Goal: Task Accomplishment & Management: Manage account settings

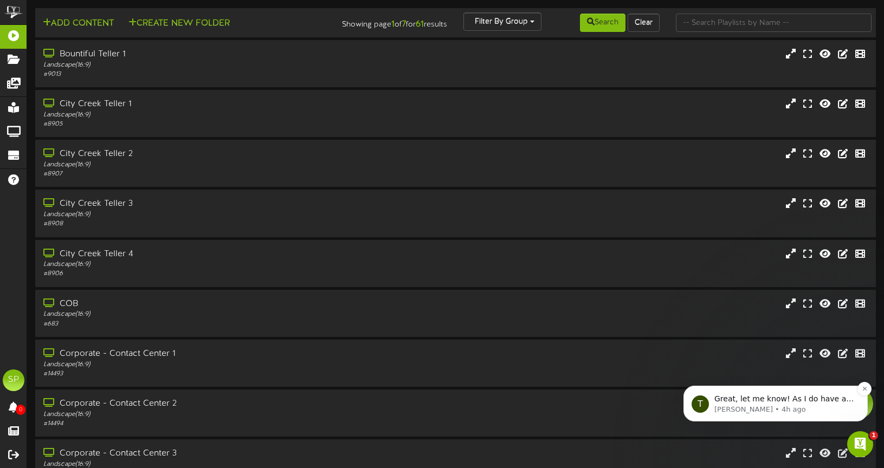
click at [768, 397] on span "Great, let me know! As I do have a technician available all week so I can work …" at bounding box center [783, 415] width 139 height 41
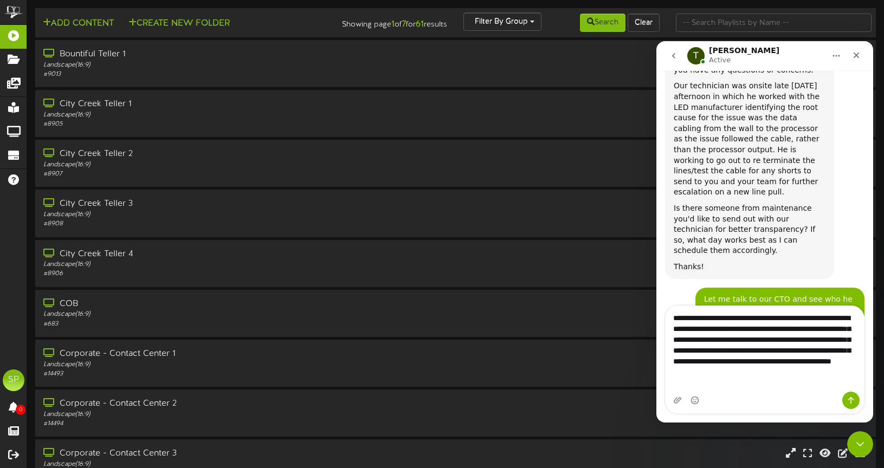
scroll to position [1809, 0]
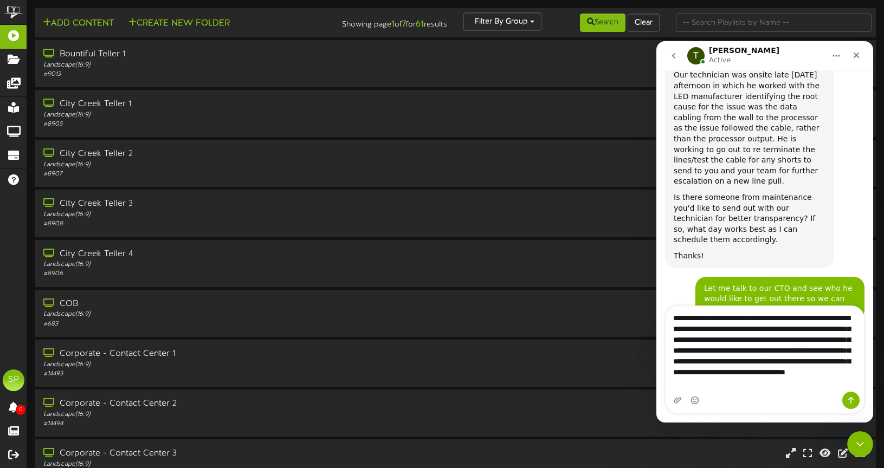
type textarea "**********"
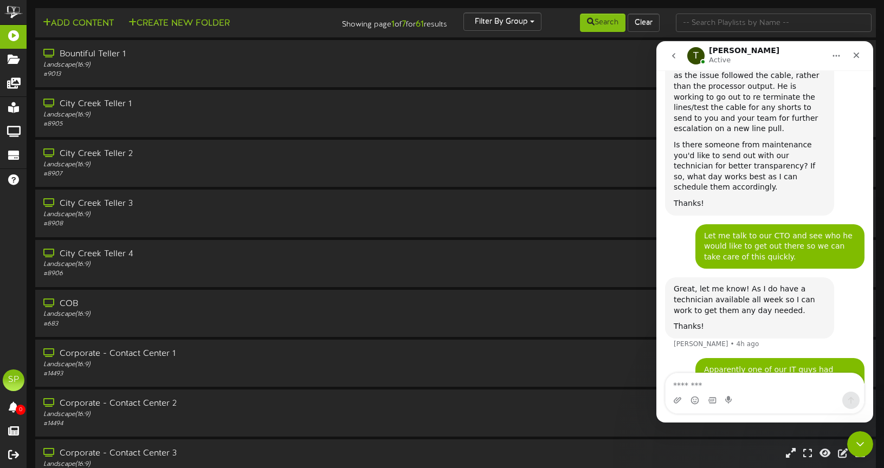
scroll to position [2, 0]
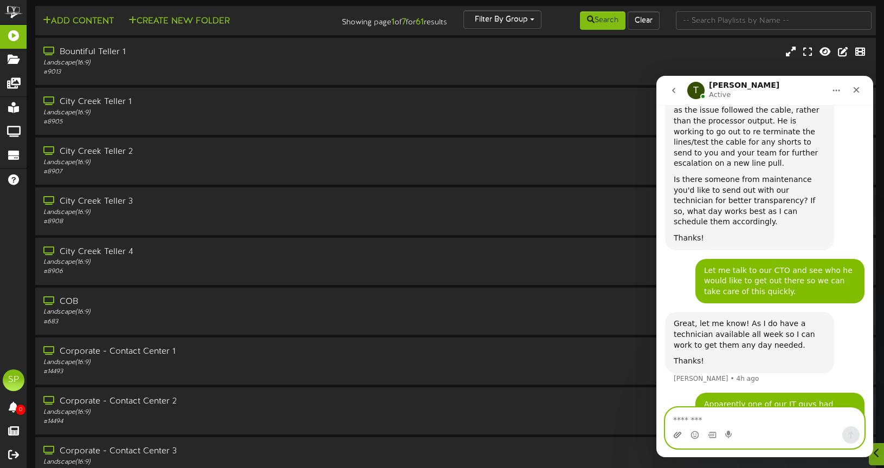
click at [677, 433] on icon "Upload attachment" at bounding box center [678, 435] width 8 height 6
click at [678, 434] on icon "Upload attachment" at bounding box center [678, 435] width 8 height 6
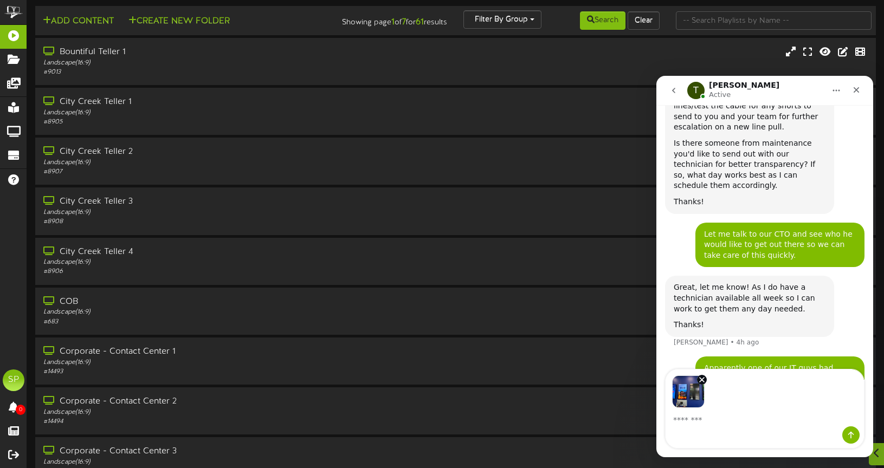
scroll to position [1900, 0]
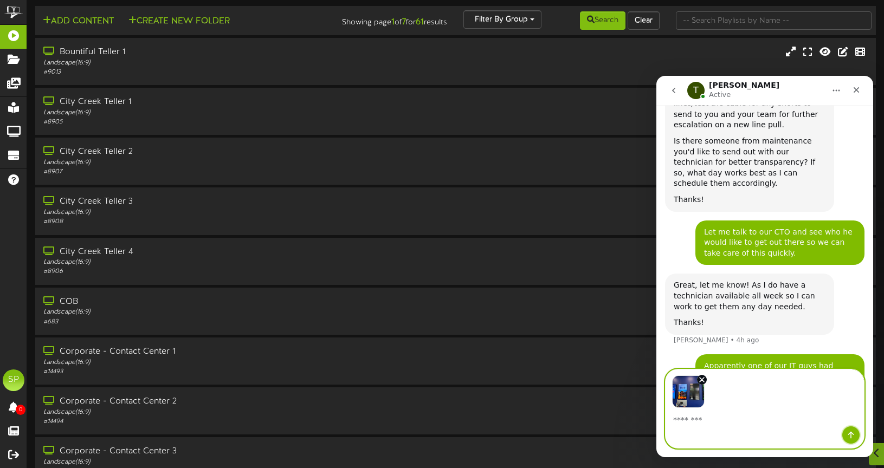
click at [848, 435] on icon "Send a message…" at bounding box center [851, 435] width 9 height 9
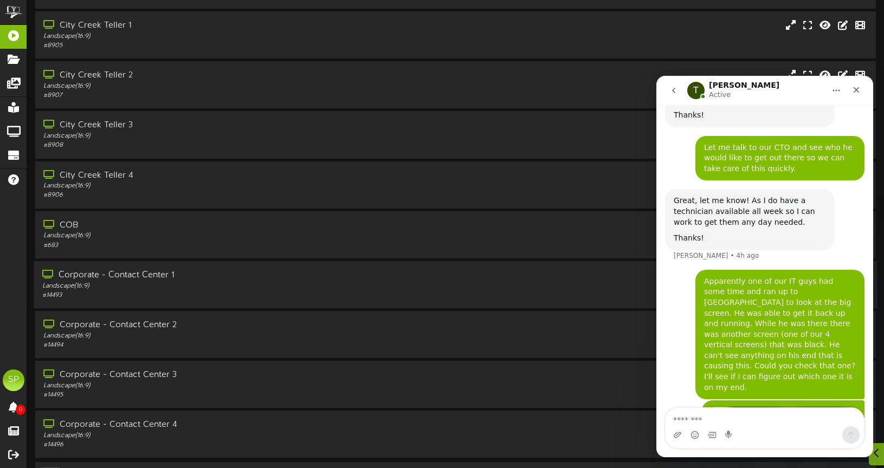
scroll to position [113, 0]
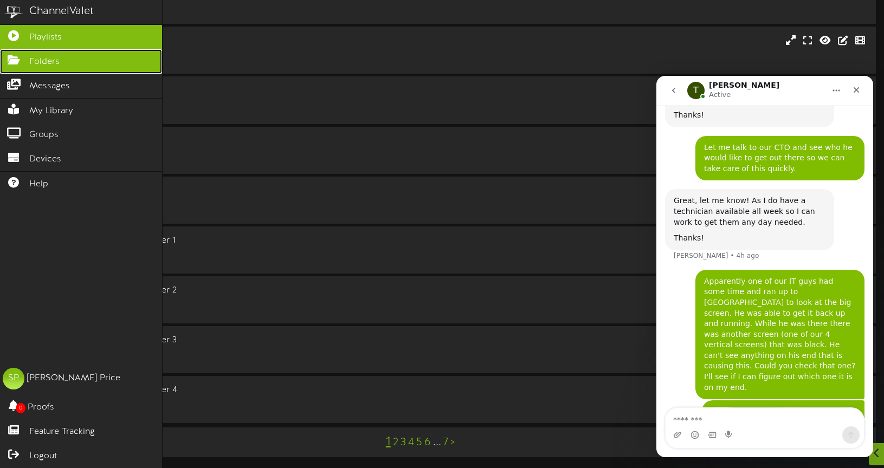
click at [35, 62] on span "Folders" at bounding box center [44, 62] width 30 height 12
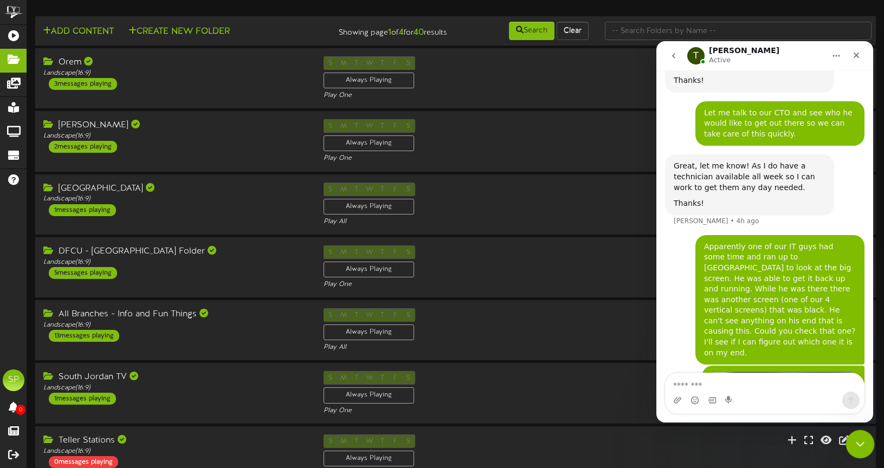
click at [862, 434] on div "Close Intercom Messenger" at bounding box center [859, 443] width 26 height 26
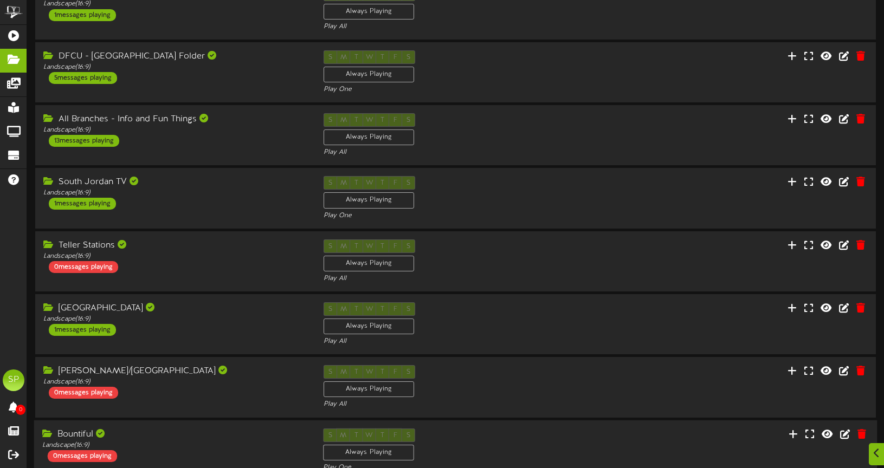
scroll to position [252, 0]
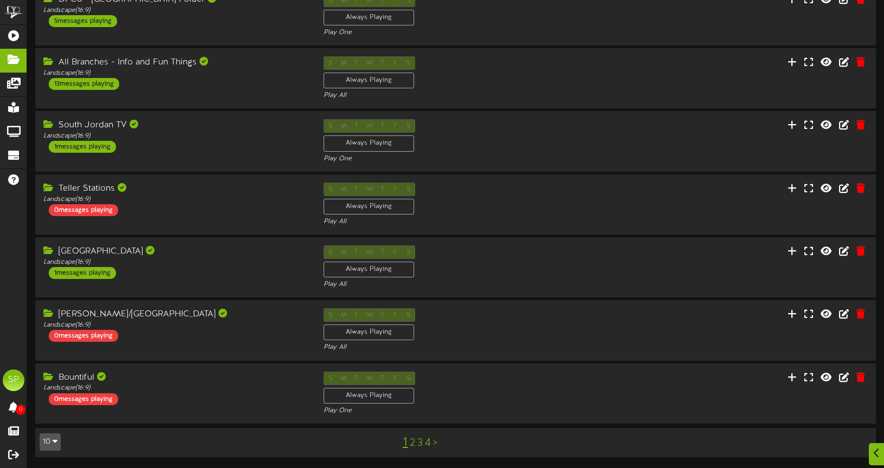
click at [420, 440] on link "3" at bounding box center [419, 443] width 5 height 12
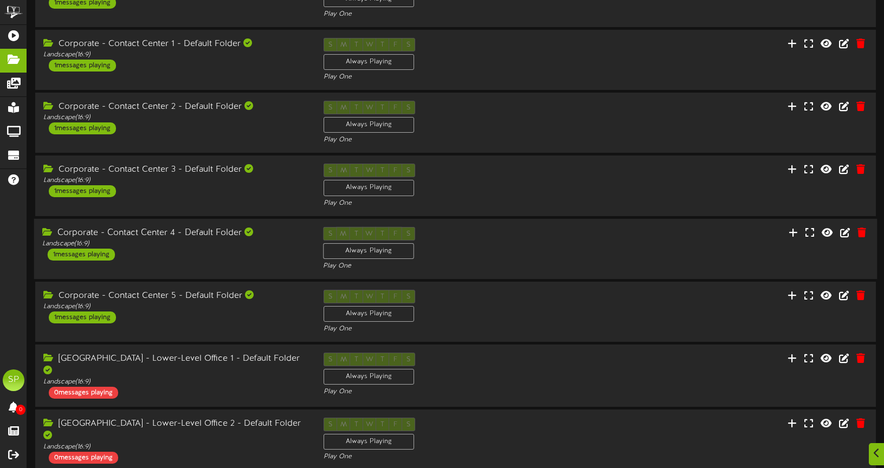
scroll to position [252, 0]
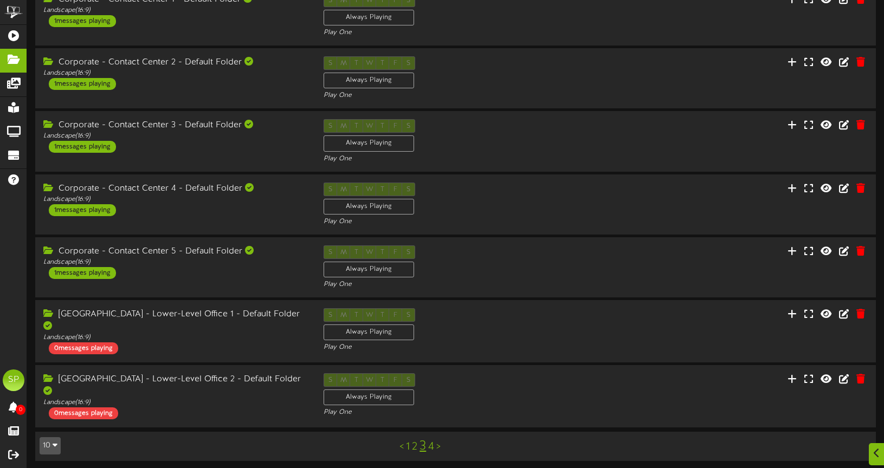
click at [430, 442] on link "4" at bounding box center [431, 447] width 6 height 12
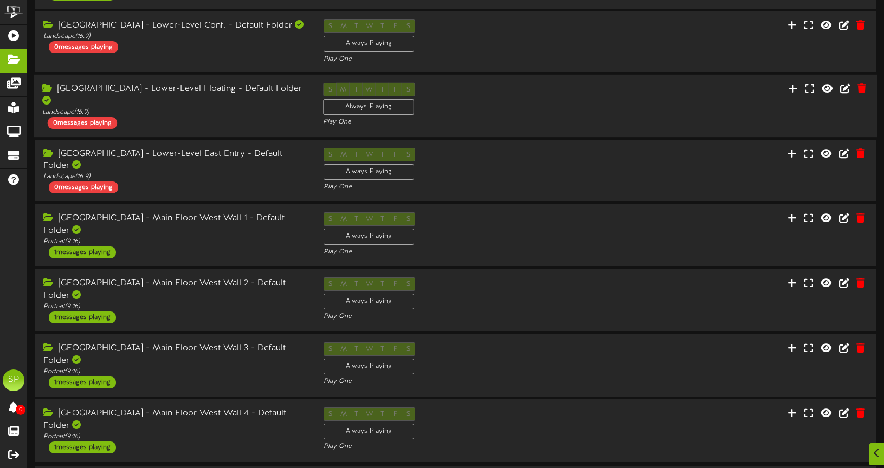
scroll to position [254, 0]
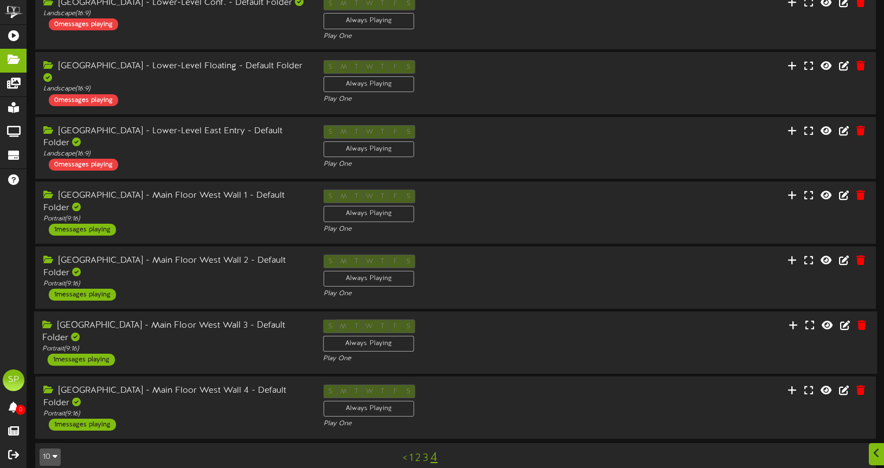
click at [86, 354] on div "1 messages playing" at bounding box center [81, 360] width 67 height 12
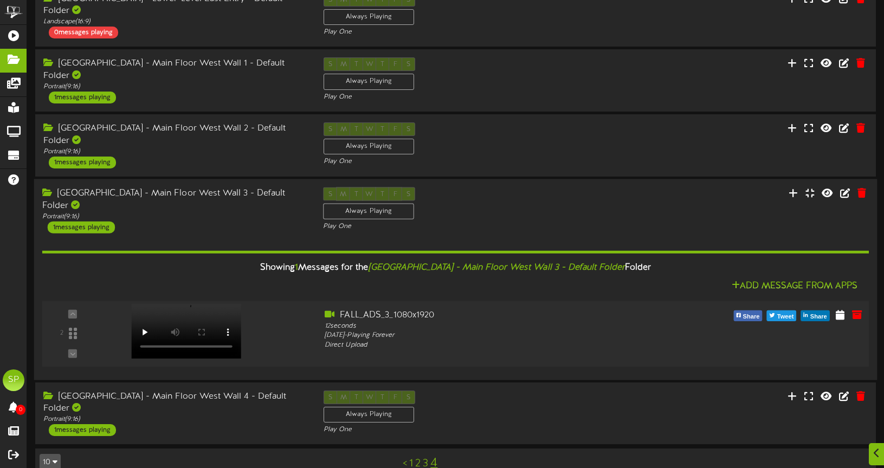
scroll to position [392, 0]
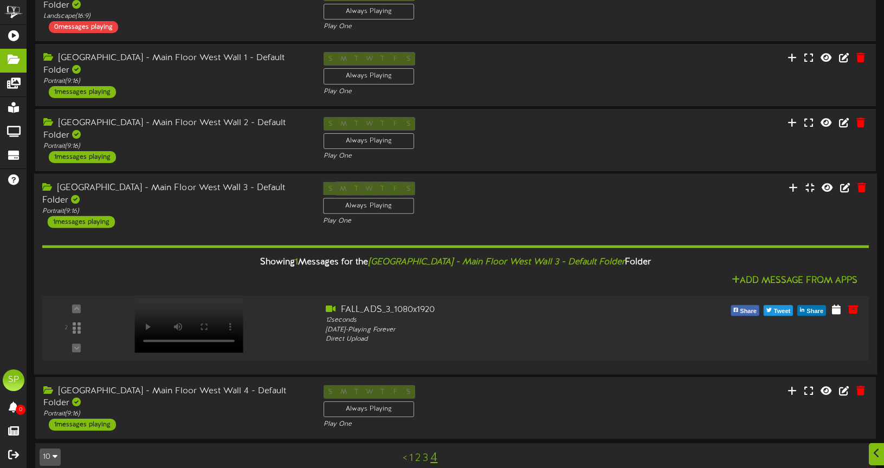
click at [80, 216] on div "1 messages playing" at bounding box center [81, 222] width 67 height 12
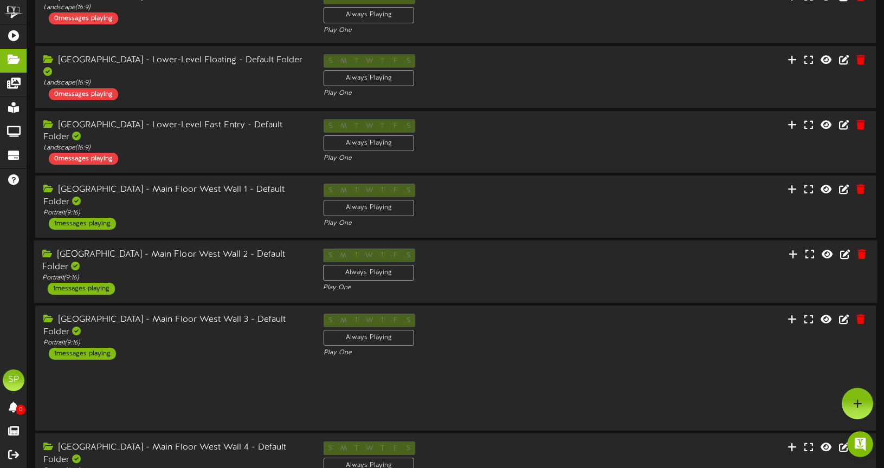
scroll to position [0, 0]
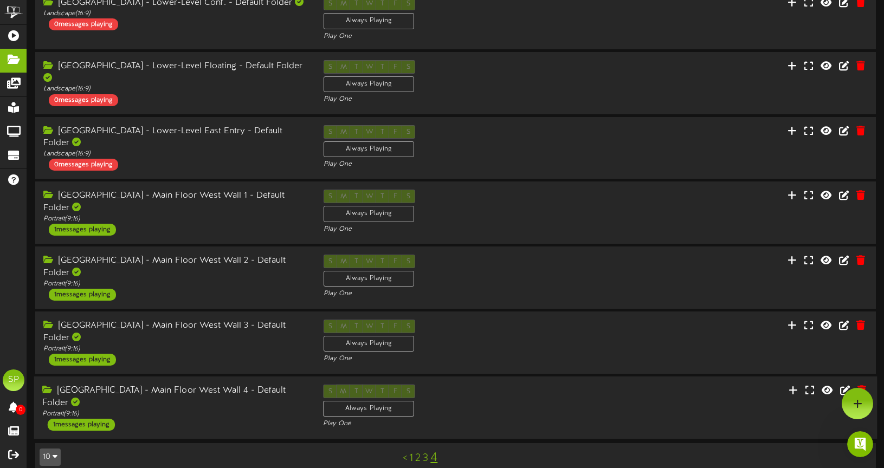
click at [88, 419] on div "1 messages playing" at bounding box center [81, 425] width 67 height 12
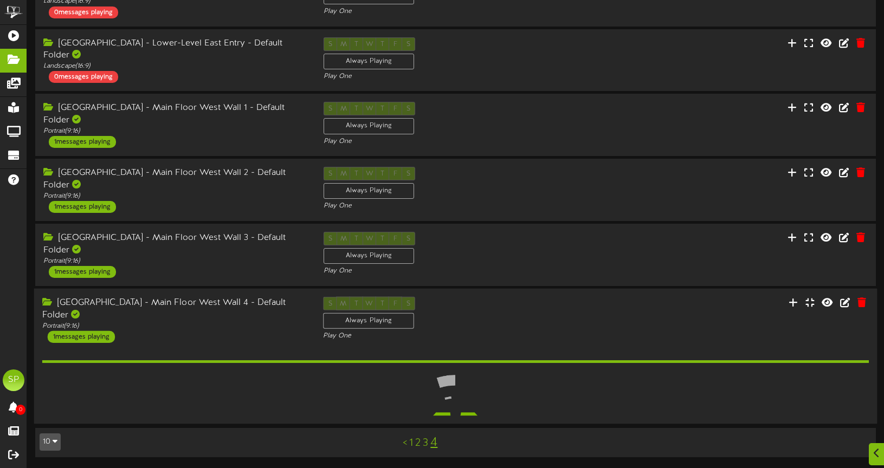
scroll to position [392, 0]
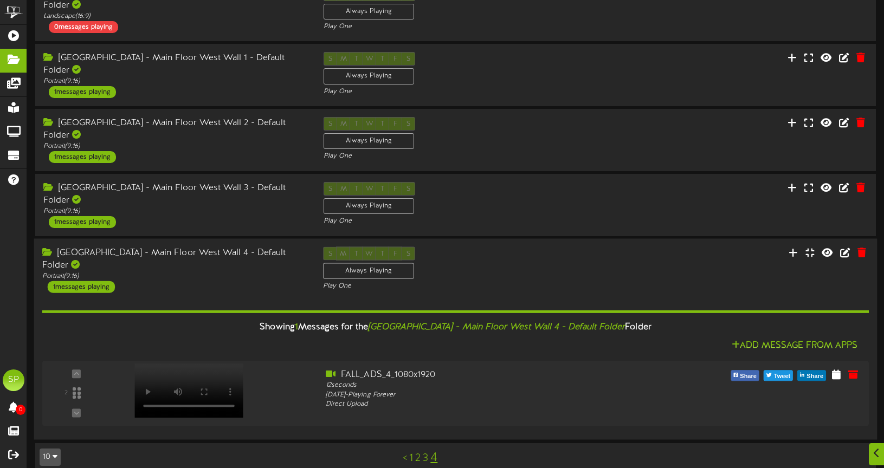
click at [75, 281] on div "1 messages playing" at bounding box center [81, 287] width 67 height 12
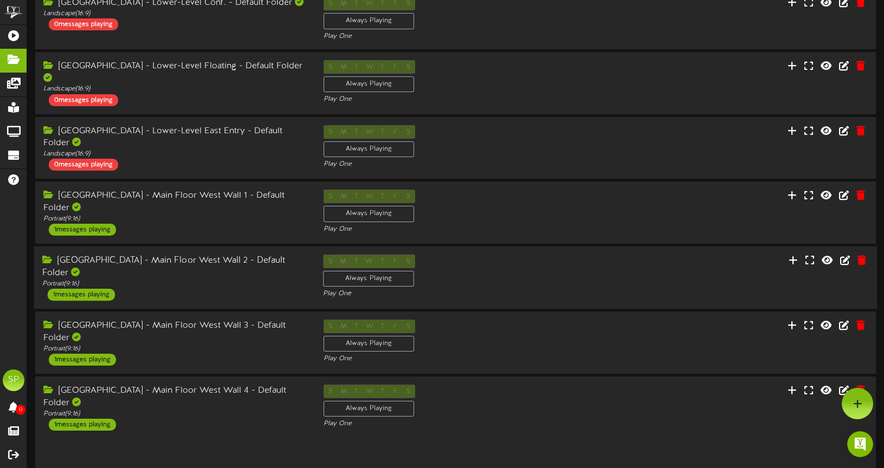
scroll to position [0, 0]
click at [79, 289] on div "1 messages playing" at bounding box center [81, 295] width 67 height 12
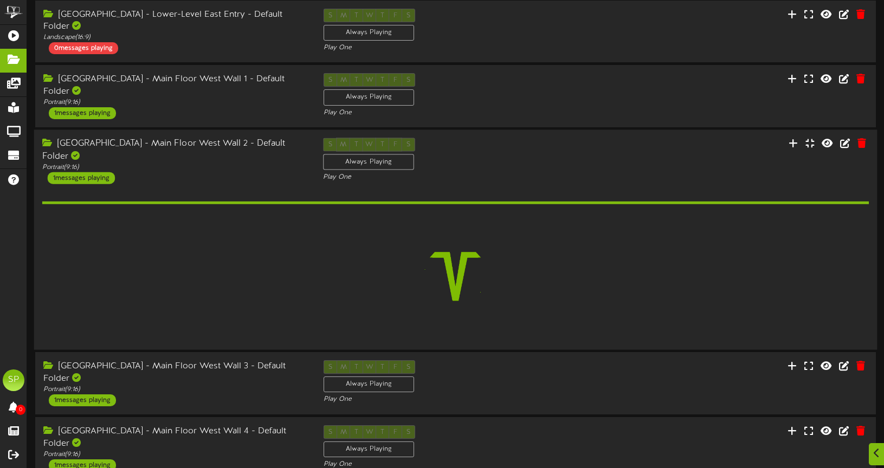
scroll to position [392, 0]
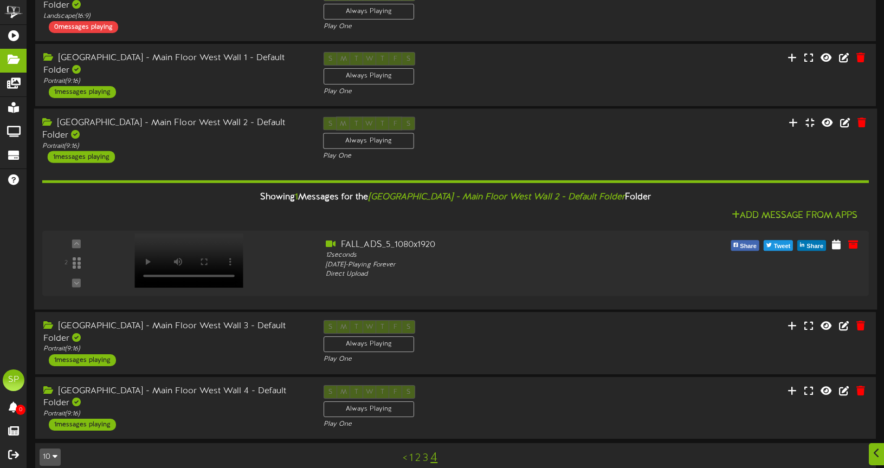
click at [75, 151] on div "1 messages playing" at bounding box center [81, 157] width 67 height 12
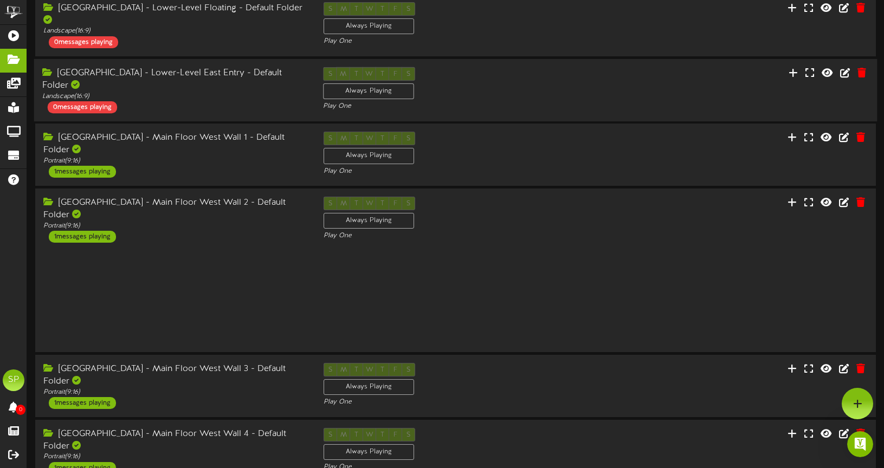
scroll to position [265, 0]
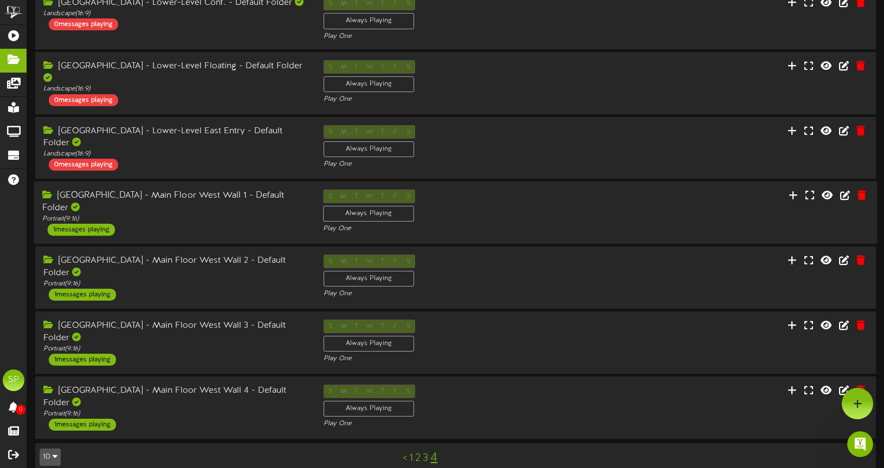
click at [80, 224] on div "1 messages playing" at bounding box center [81, 230] width 67 height 12
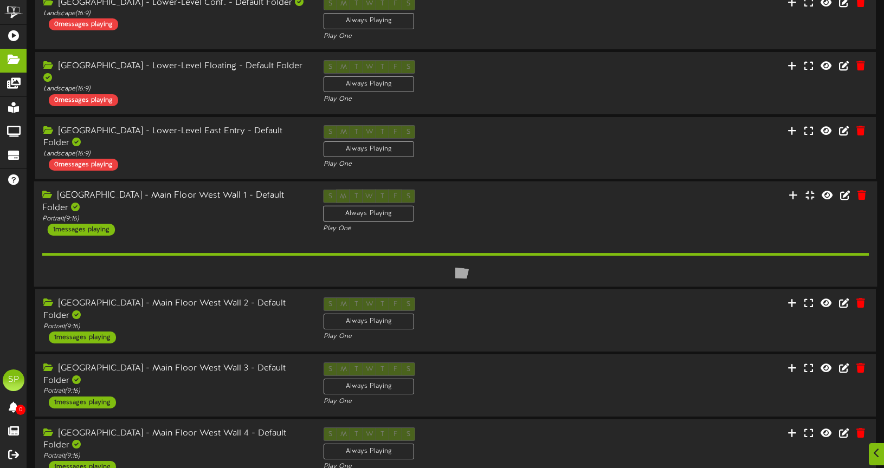
scroll to position [285, 0]
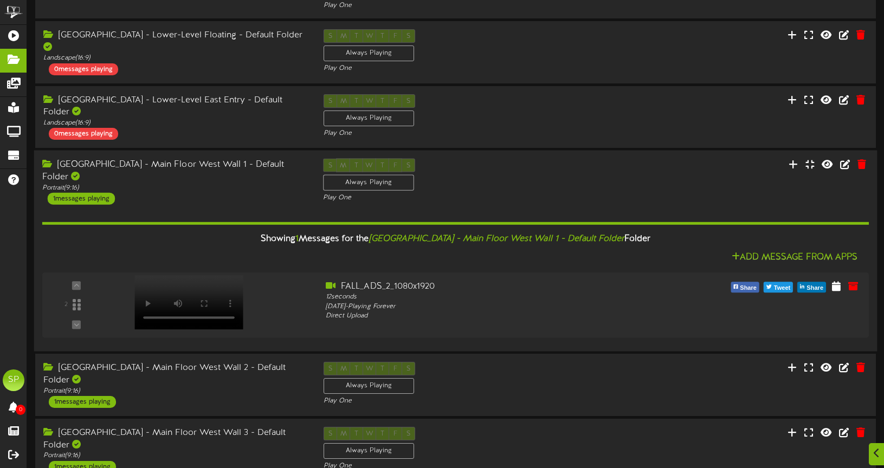
click at [74, 193] on div "1 messages playing" at bounding box center [81, 199] width 67 height 12
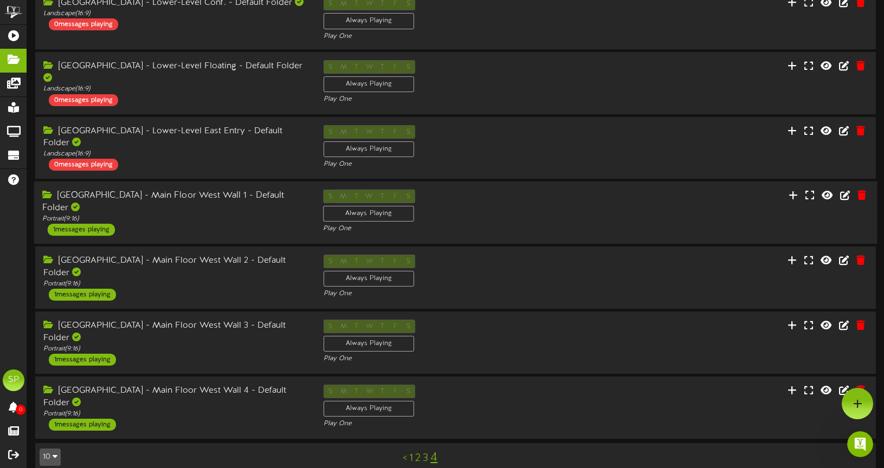
scroll to position [0, 0]
click at [79, 224] on div "1 messages playing" at bounding box center [81, 230] width 67 height 12
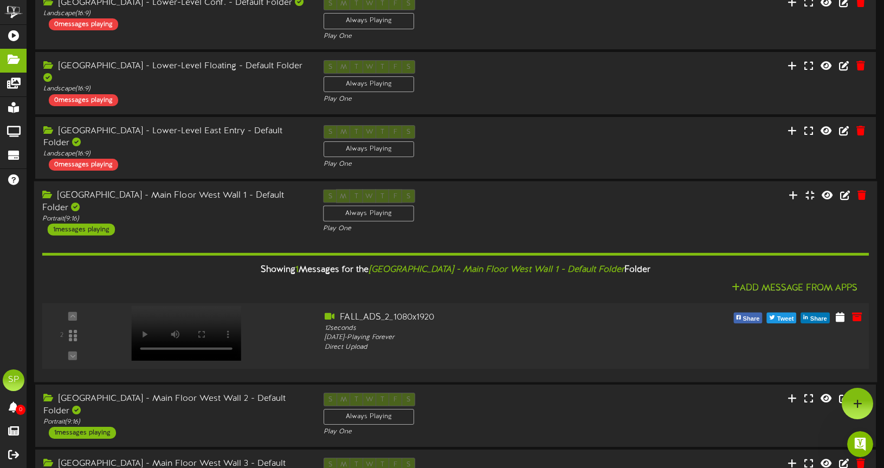
click at [181, 307] on video at bounding box center [186, 333] width 110 height 55
click at [86, 224] on div "1 messages playing" at bounding box center [81, 230] width 67 height 12
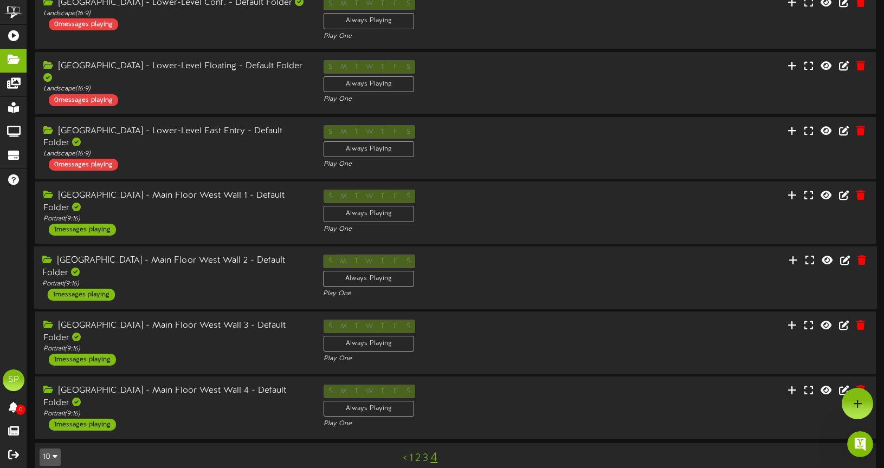
click at [82, 289] on div "1 messages playing" at bounding box center [81, 295] width 67 height 12
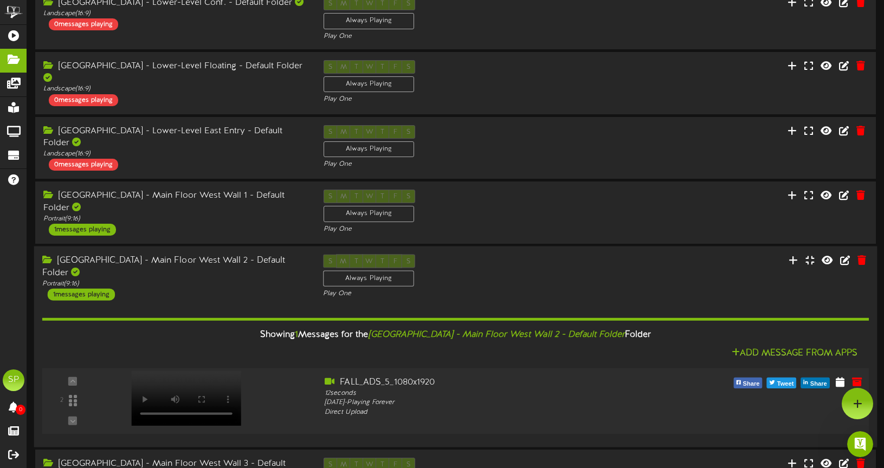
click at [183, 371] on video at bounding box center [186, 398] width 110 height 55
click at [96, 289] on div "1 messages playing" at bounding box center [81, 295] width 67 height 12
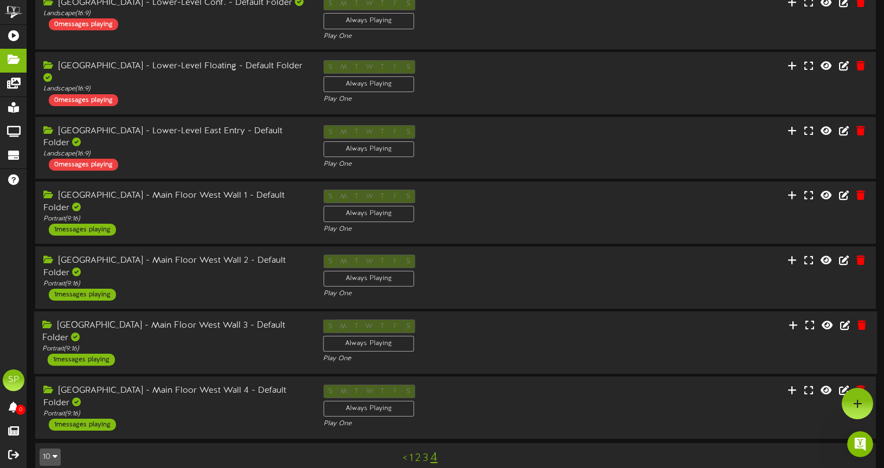
click at [70, 354] on div "1 messages playing" at bounding box center [81, 360] width 67 height 12
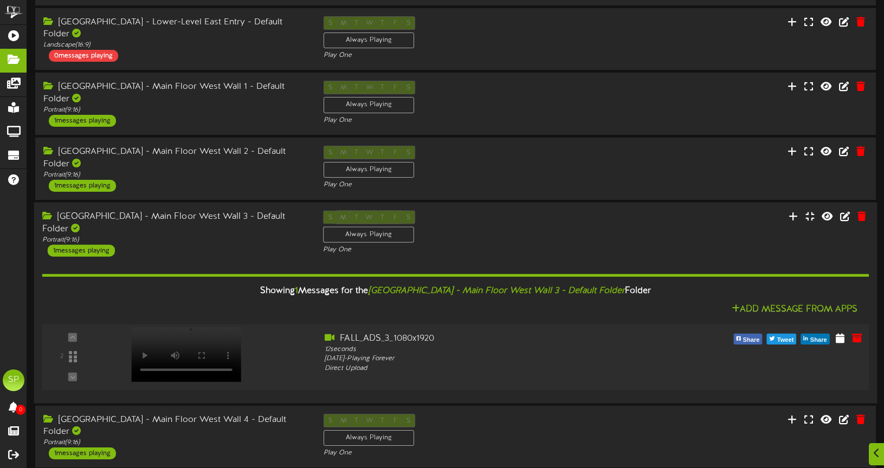
scroll to position [365, 0]
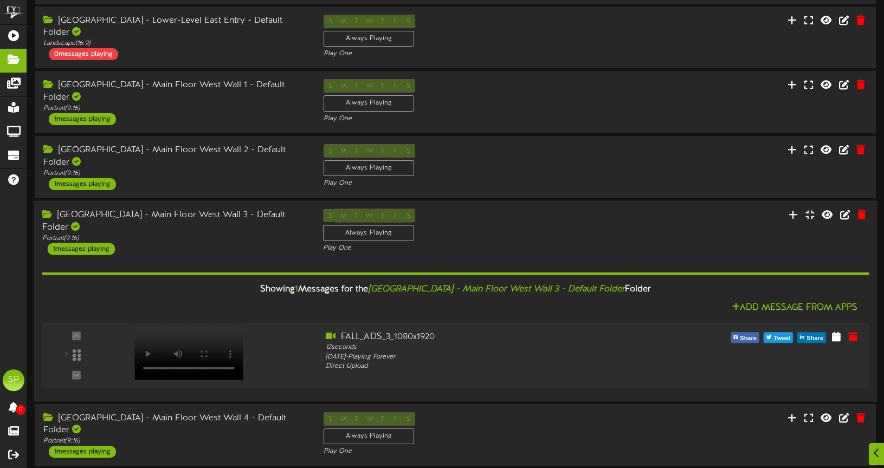
click at [251, 301] on div "Add Message From Apps" at bounding box center [455, 308] width 827 height 14
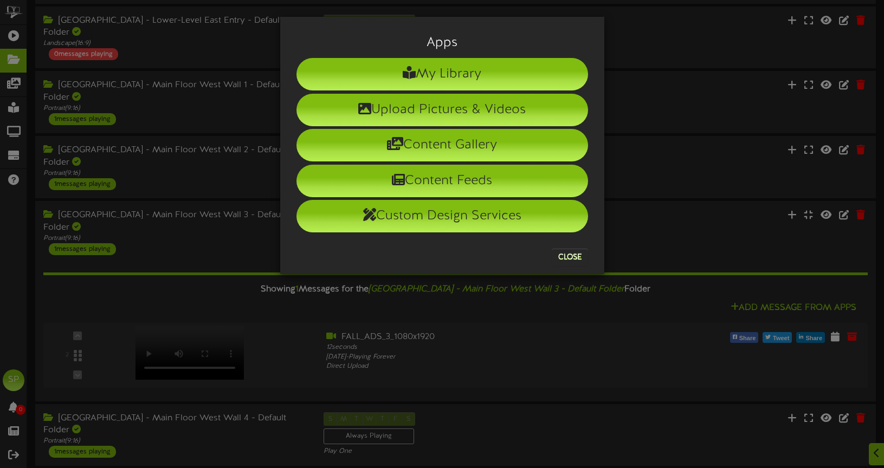
click at [188, 330] on div "Apps My Library Upload Pictures & Videos Content Gallery Content Feeds Custom D…" at bounding box center [442, 234] width 884 height 468
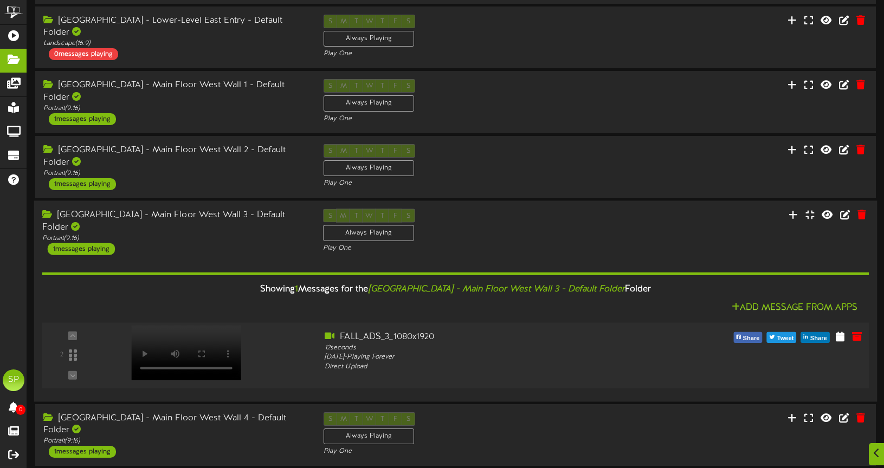
click at [233, 328] on div at bounding box center [185, 341] width 126 height 55
click at [81, 243] on div "1 messages playing" at bounding box center [81, 249] width 67 height 12
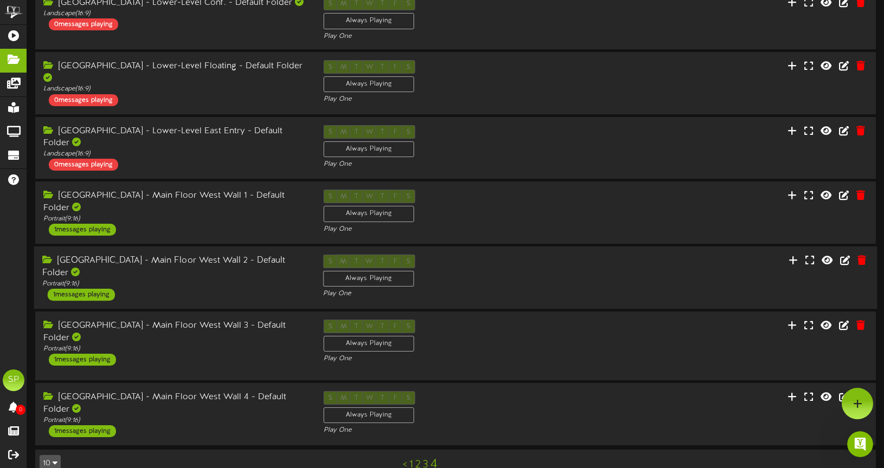
scroll to position [0, 0]
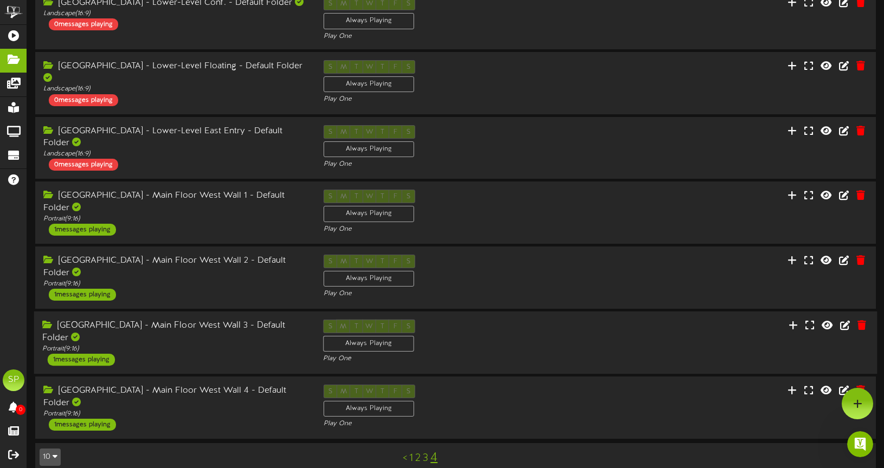
click at [208, 320] on div "South Temple - Main Floor West Wall 3 - Default Folder" at bounding box center [174, 332] width 265 height 25
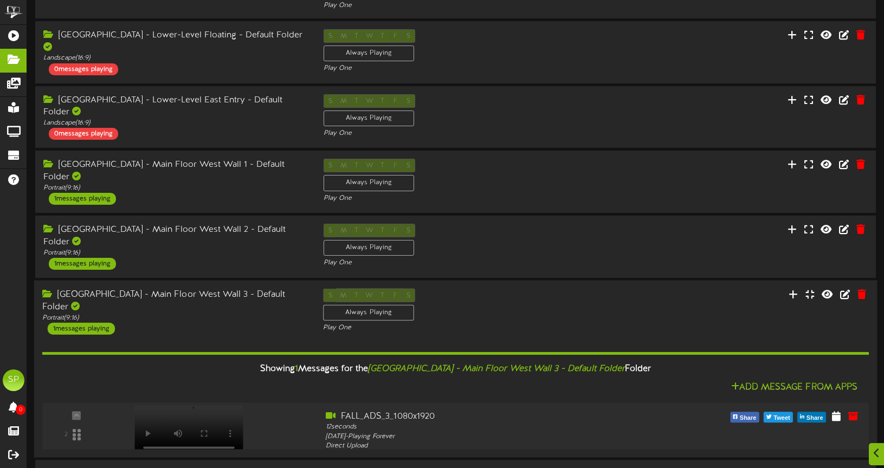
scroll to position [365, 0]
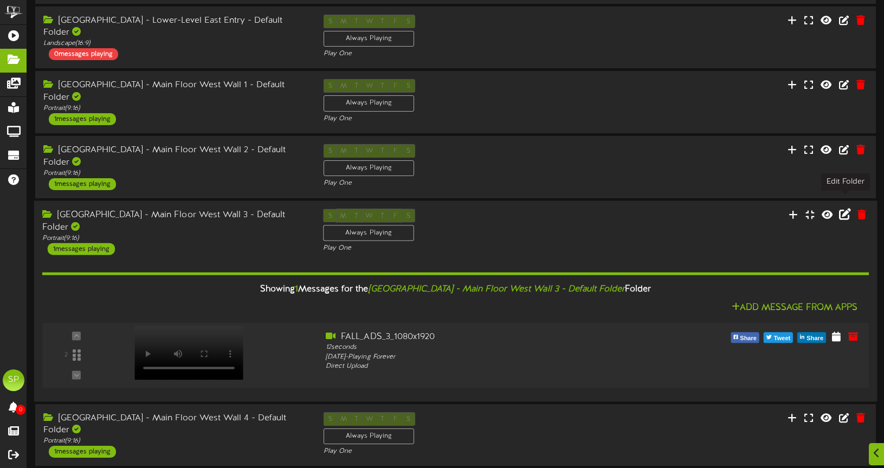
click at [849, 208] on icon at bounding box center [845, 214] width 12 height 12
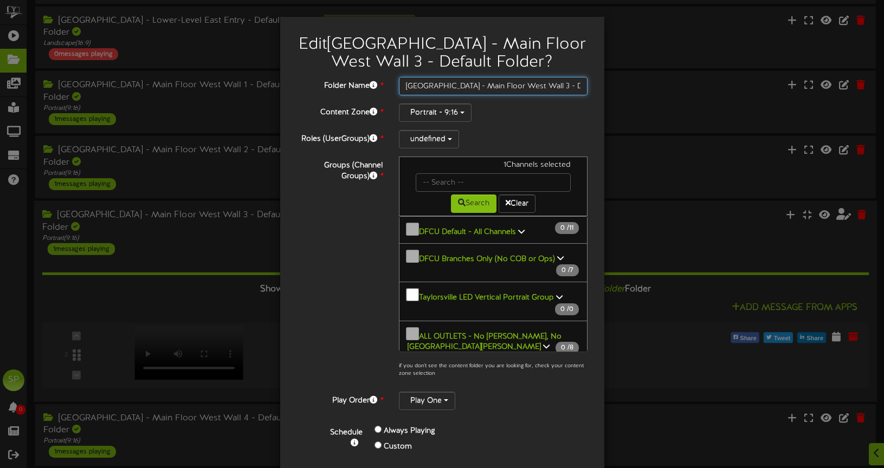
click at [544, 86] on input "South Temple - Main Floor West Wall 3 - Default Folder" at bounding box center [493, 86] width 189 height 18
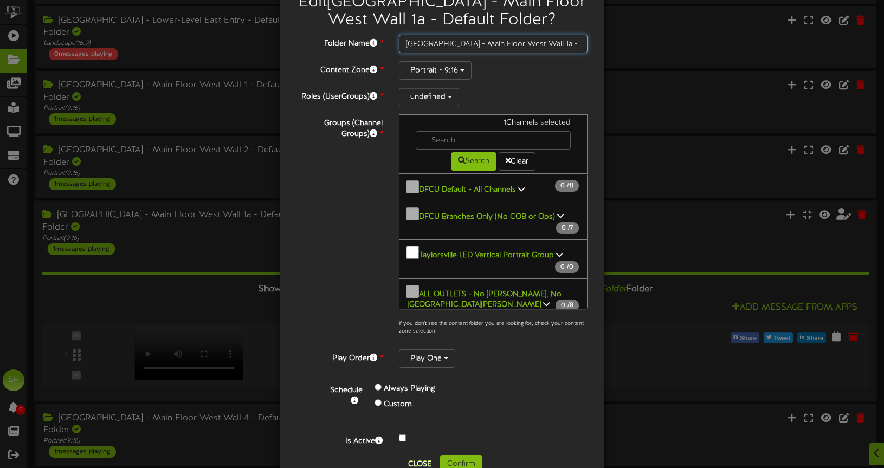
scroll to position [73, 0]
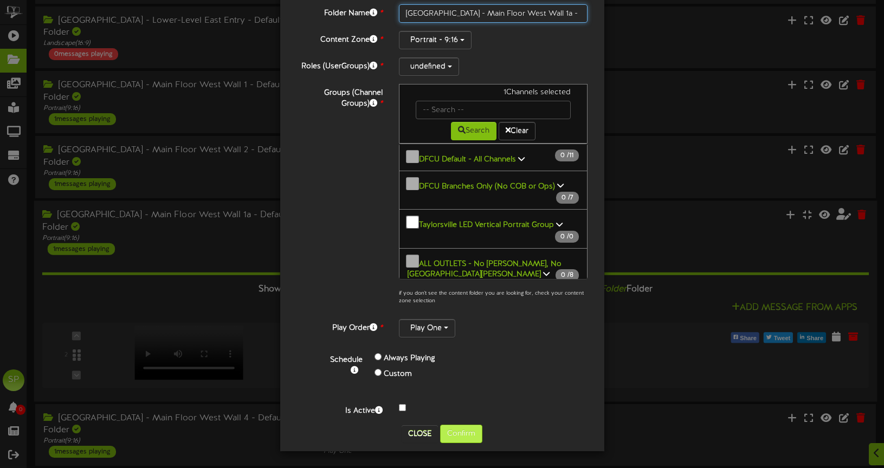
type input "South Temple - Main Floor West Wall 1a - Default Folder"
click at [463, 436] on button "Confirm" at bounding box center [461, 434] width 42 height 18
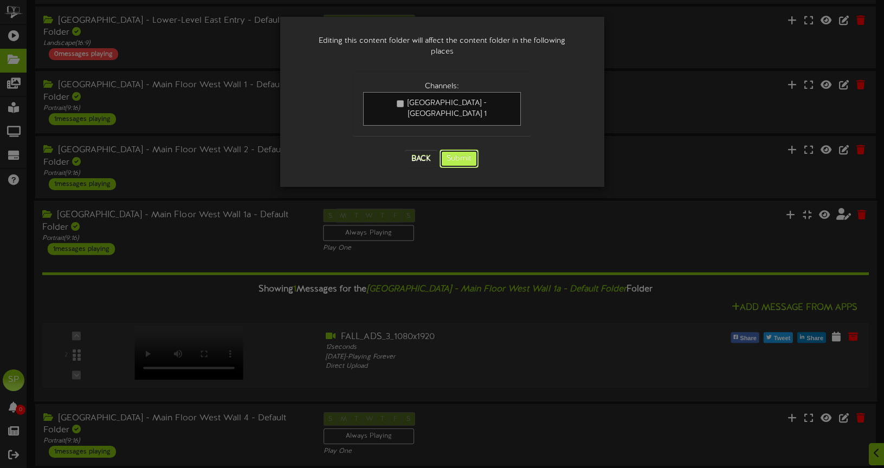
click at [460, 150] on button "Submit" at bounding box center [459, 159] width 39 height 18
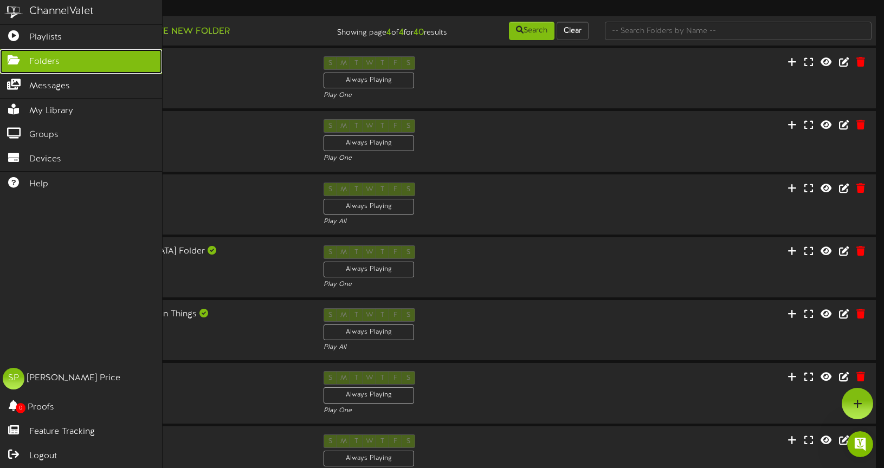
click at [41, 57] on span "Folders" at bounding box center [44, 62] width 30 height 12
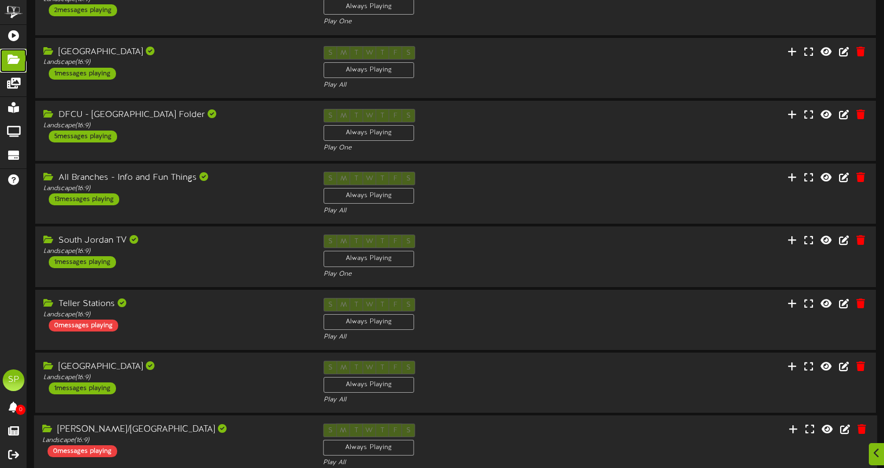
scroll to position [252, 0]
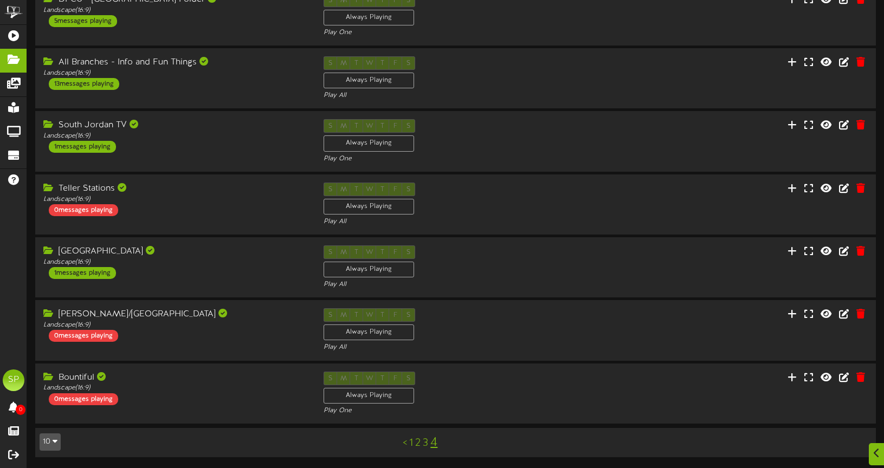
click at [427, 443] on link "3" at bounding box center [425, 443] width 5 height 12
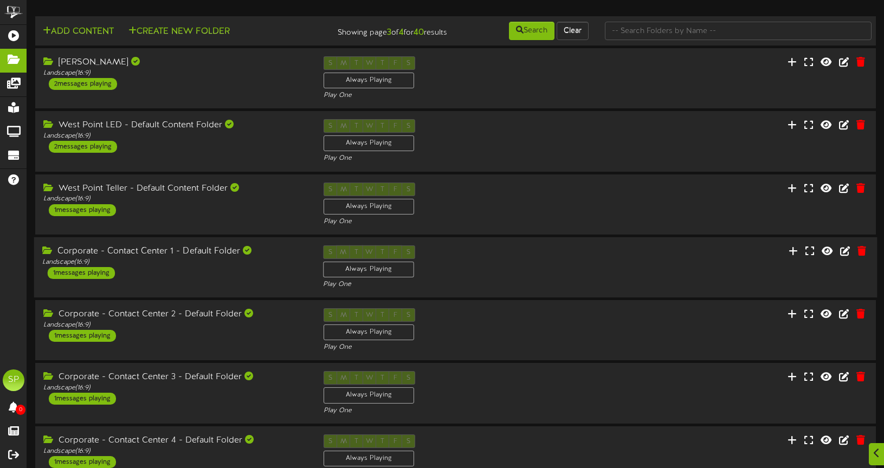
scroll to position [252, 0]
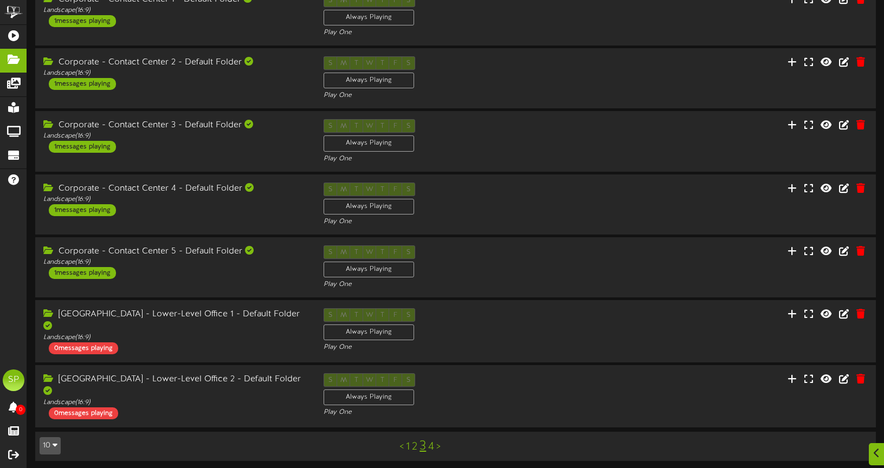
click at [431, 441] on link "4" at bounding box center [431, 447] width 6 height 12
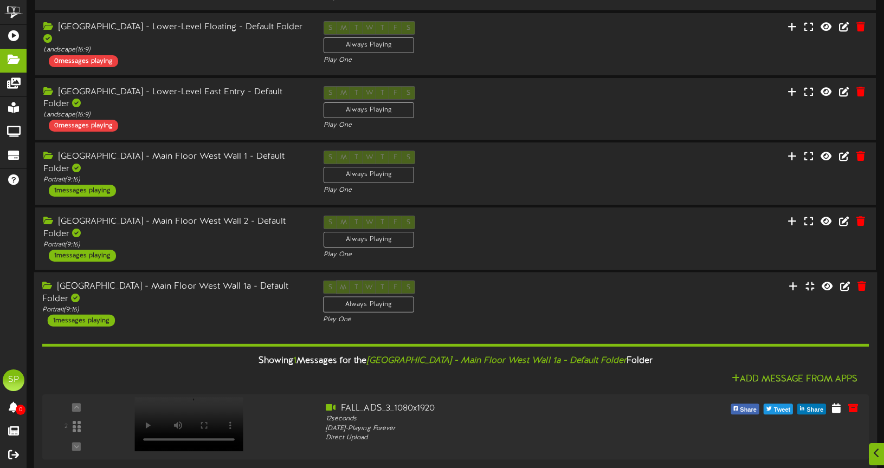
scroll to position [297, 0]
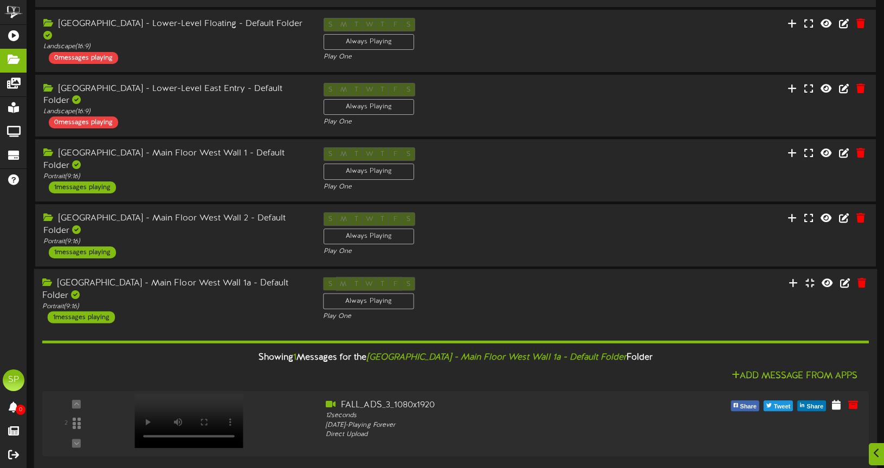
click at [75, 312] on div "1 messages playing" at bounding box center [81, 318] width 67 height 12
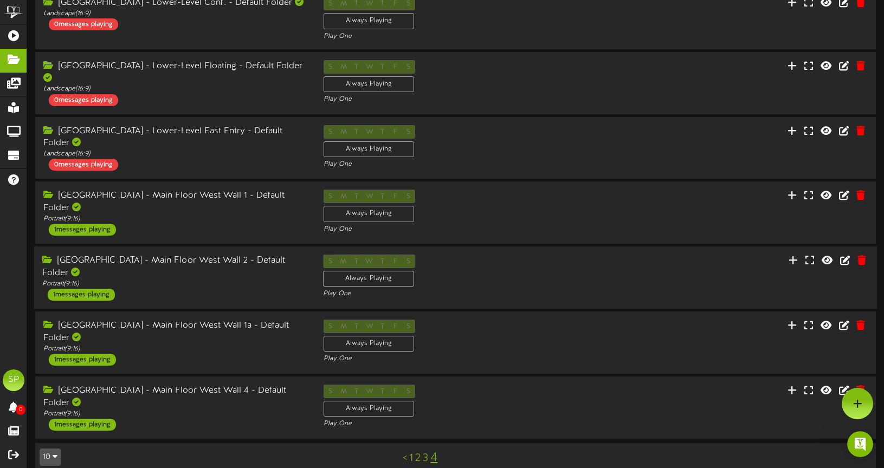
scroll to position [0, 0]
click at [81, 419] on div "1 messages playing" at bounding box center [81, 425] width 67 height 12
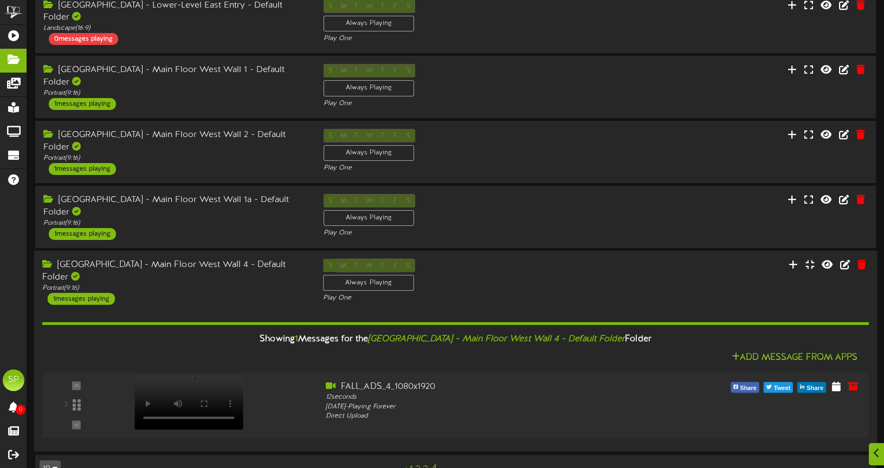
scroll to position [381, 0]
click at [182, 375] on video at bounding box center [186, 402] width 110 height 55
click at [76, 292] on div "1 messages playing" at bounding box center [81, 298] width 67 height 12
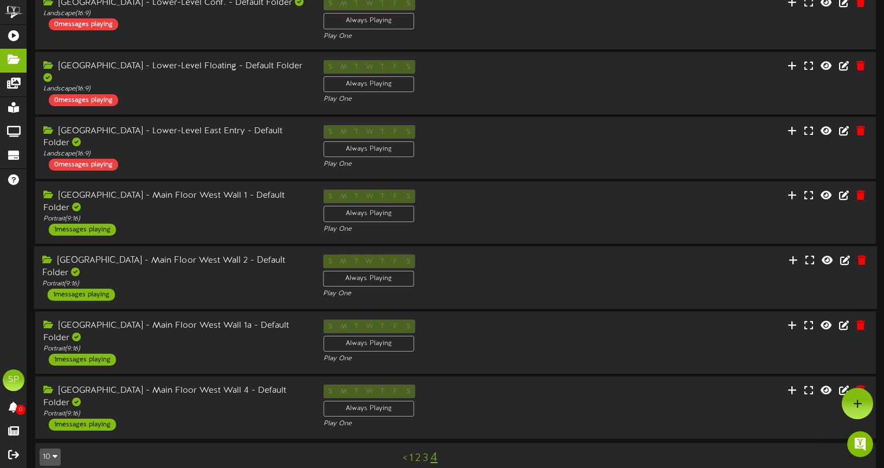
scroll to position [0, 0]
click at [209, 190] on div "South Temple - Main Floor West Wall 1 - Default Folder" at bounding box center [174, 202] width 265 height 25
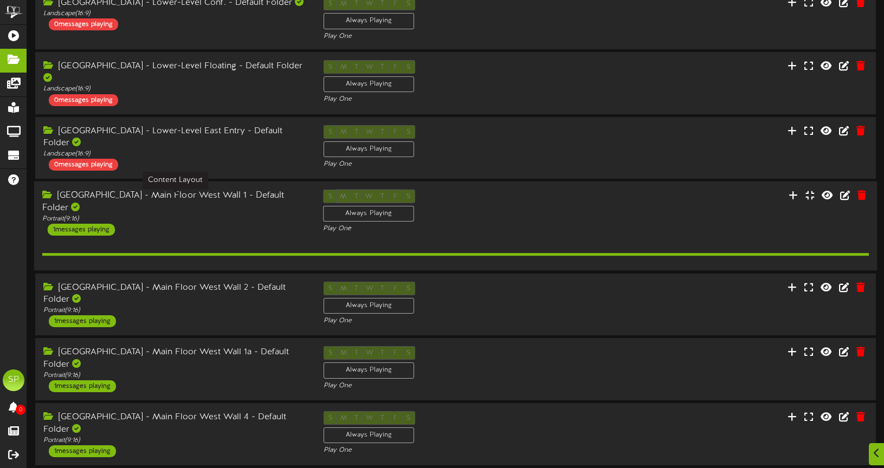
scroll to position [381, 0]
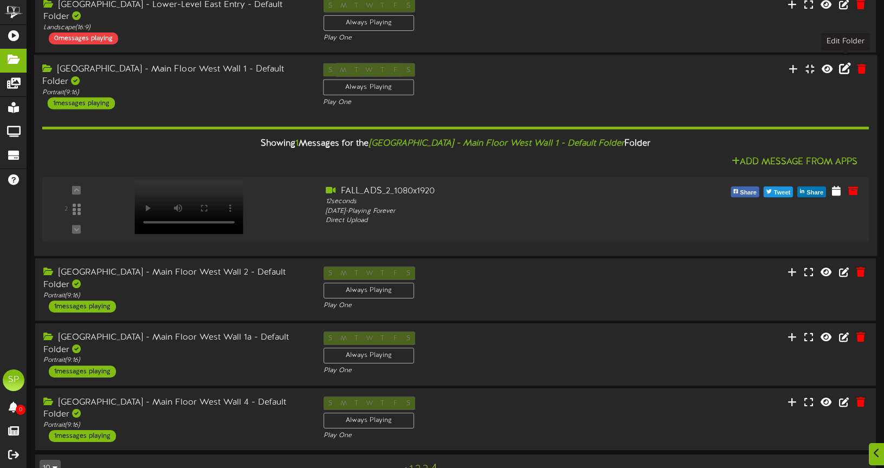
click at [847, 63] on icon at bounding box center [845, 69] width 12 height 12
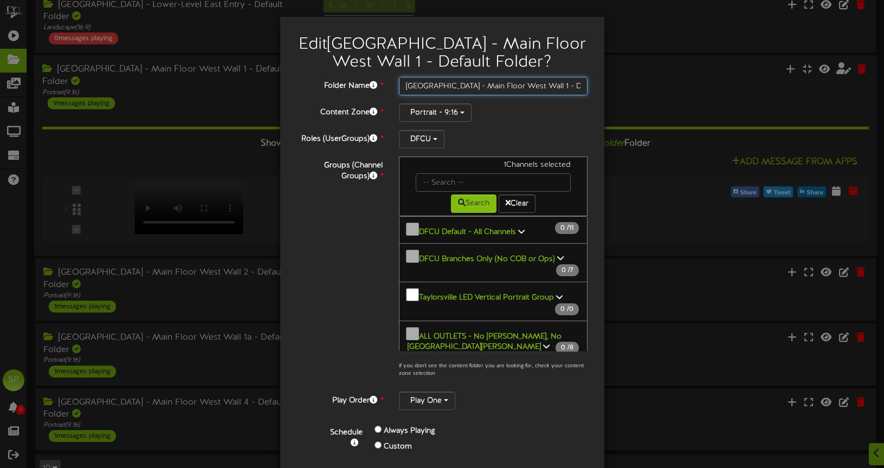
click at [545, 86] on input "South Temple - Main Floor West Wall 1 - Default Folder" at bounding box center [493, 86] width 189 height 18
type input "South Temple - Main Floor West Wall 3 - Default Folder"
click at [500, 405] on div "Play One" at bounding box center [493, 401] width 189 height 18
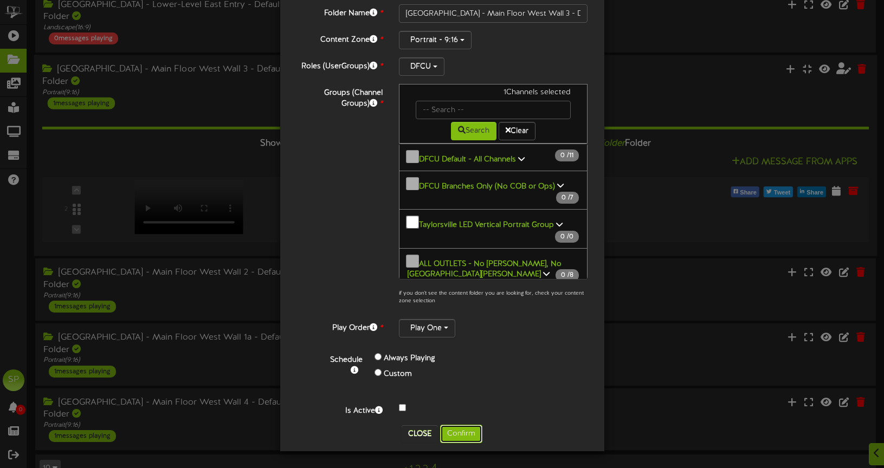
click at [459, 432] on button "Confirm" at bounding box center [461, 434] width 42 height 18
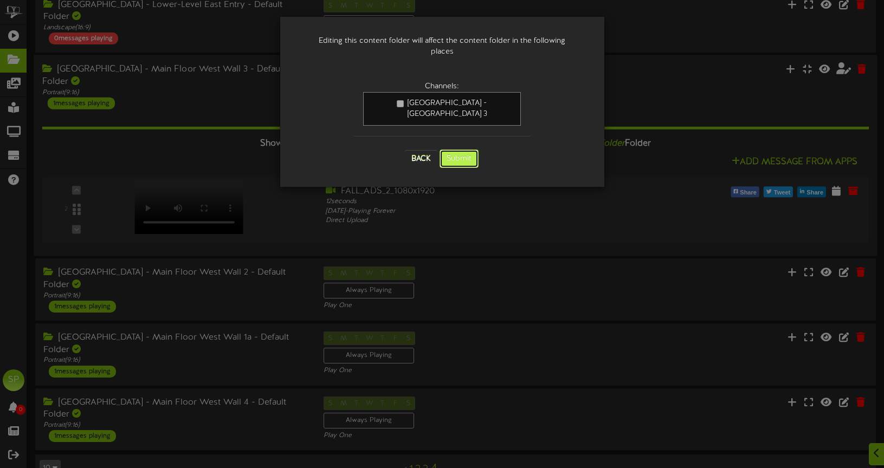
click at [460, 150] on button "Submit" at bounding box center [459, 159] width 39 height 18
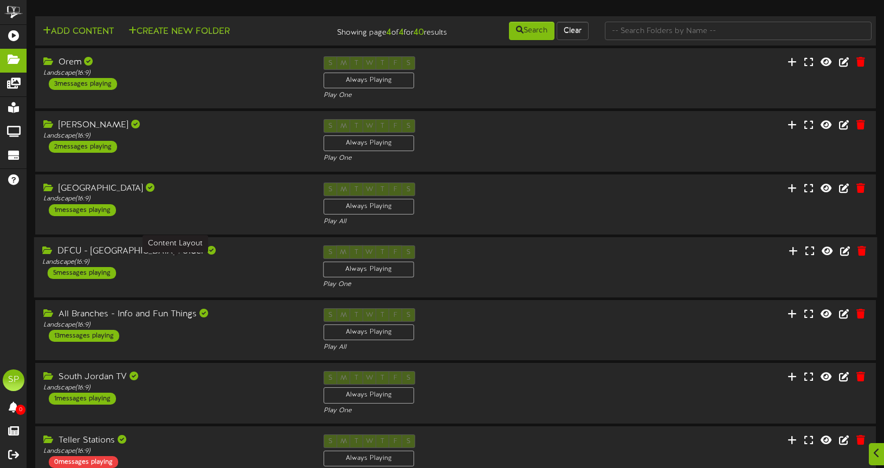
scroll to position [252, 0]
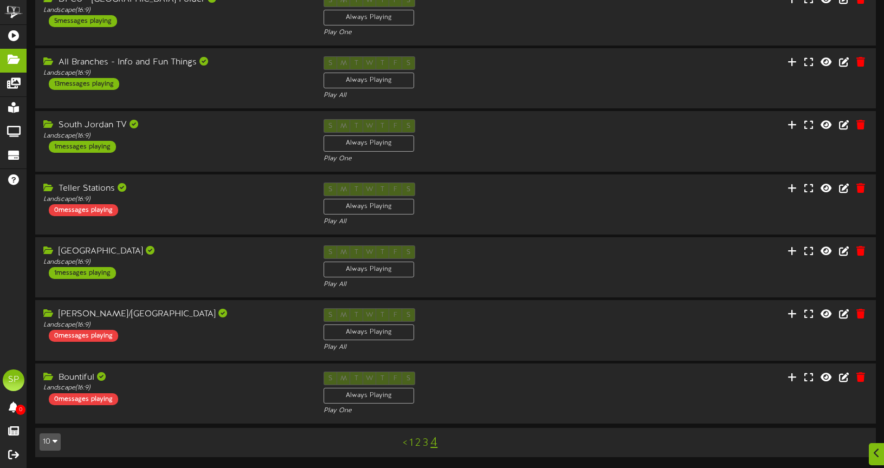
click at [426, 442] on link "3" at bounding box center [425, 443] width 5 height 12
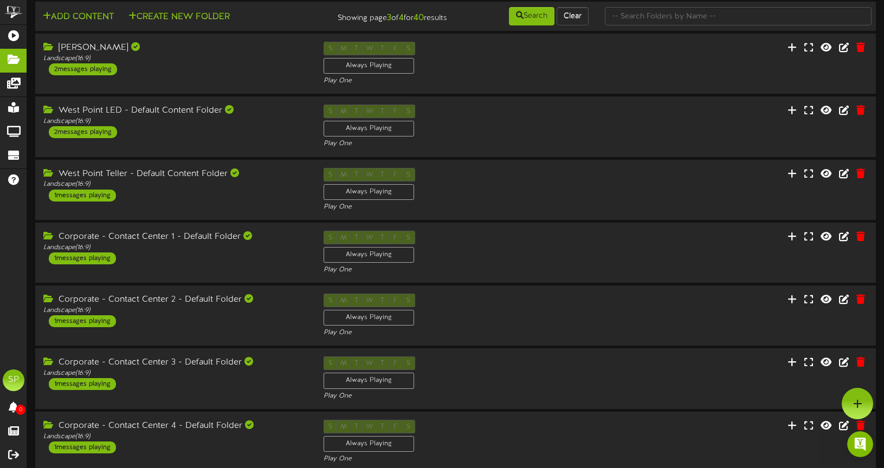
scroll to position [252, 0]
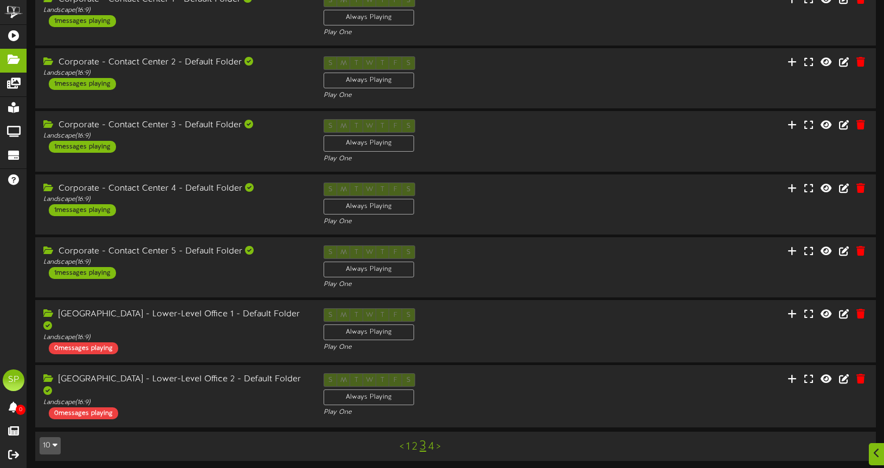
click at [431, 441] on link "4" at bounding box center [431, 447] width 6 height 12
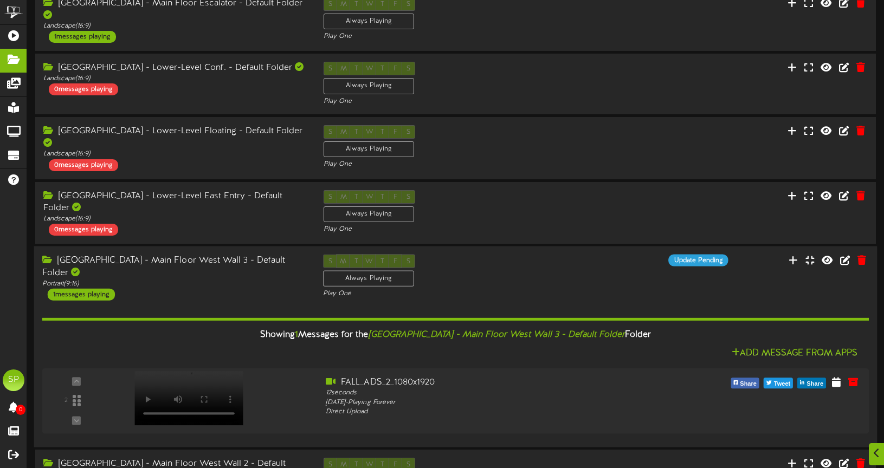
scroll to position [392, 0]
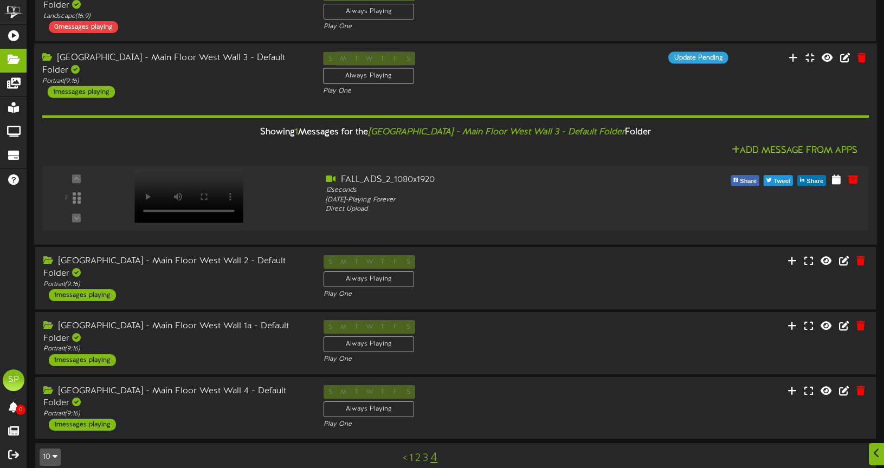
click at [85, 86] on div "1 messages playing" at bounding box center [81, 92] width 67 height 12
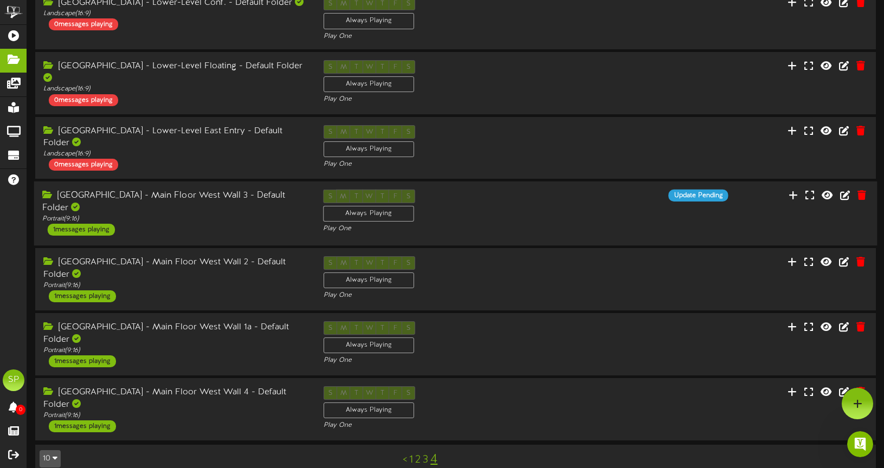
scroll to position [0, 0]
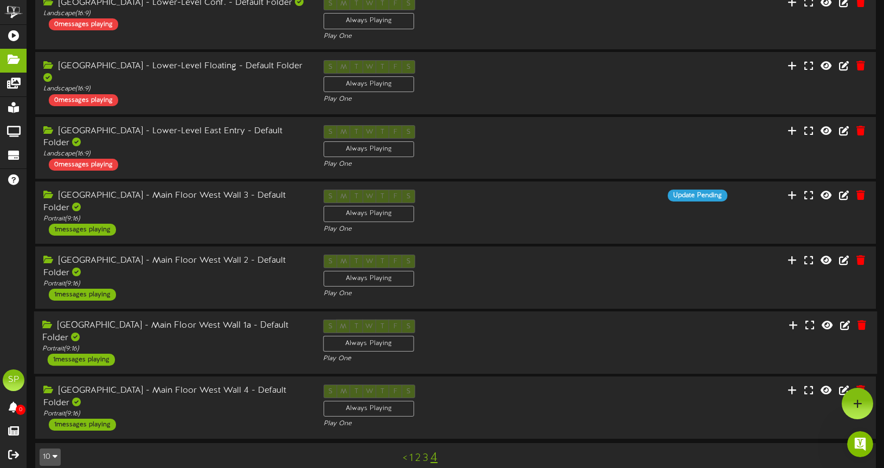
click at [200, 320] on div "South Temple - Main Floor West Wall 1a - Default Folder" at bounding box center [174, 332] width 265 height 25
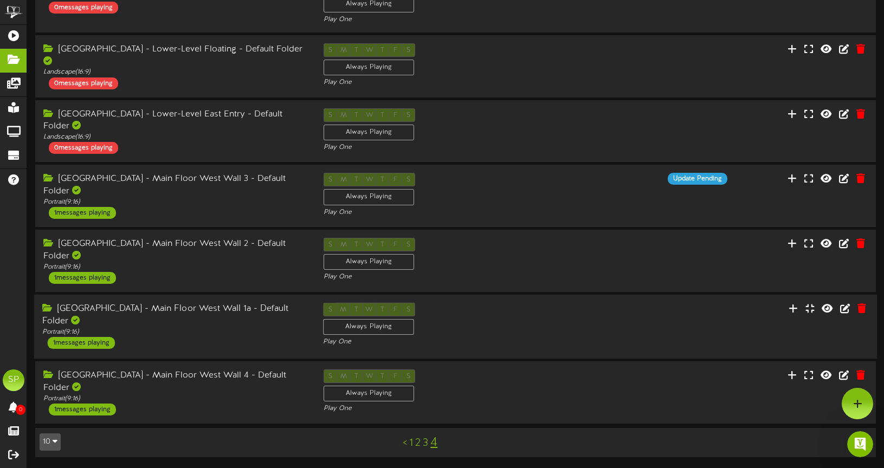
scroll to position [289, 0]
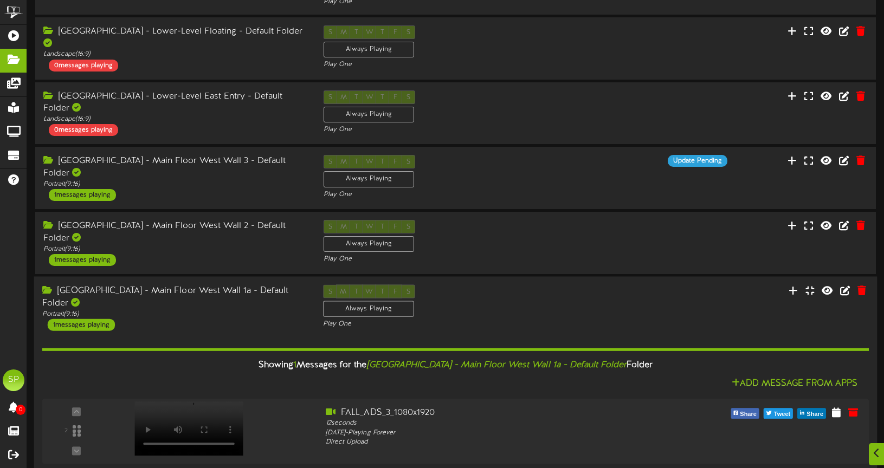
click at [175, 285] on div "South Temple - Main Floor West Wall 1a - Default Folder" at bounding box center [174, 297] width 265 height 25
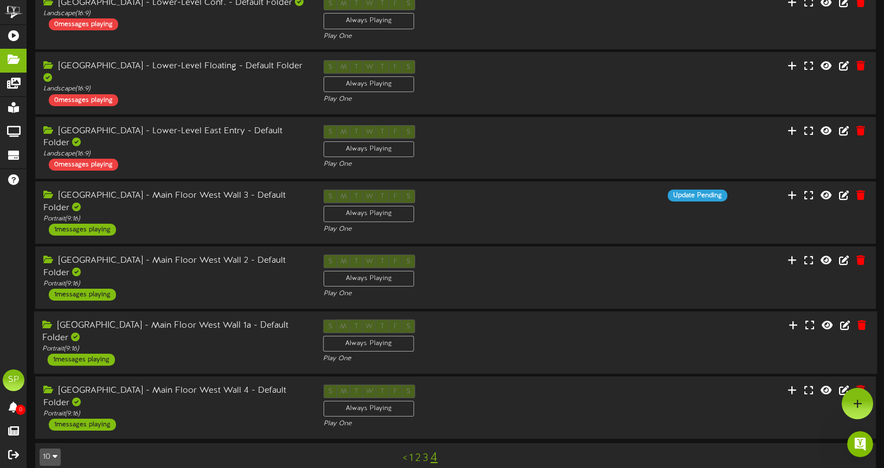
scroll to position [0, 0]
click at [845, 319] on icon at bounding box center [845, 325] width 12 height 12
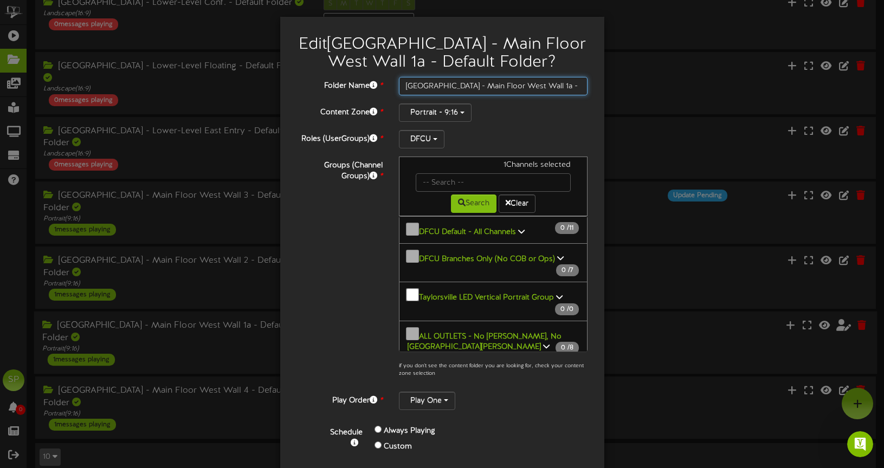
drag, startPoint x: 548, startPoint y: 85, endPoint x: 576, endPoint y: 104, distance: 33.5
click at [548, 86] on input "South Temple - Main Floor West Wall 1a - Default Folder" at bounding box center [493, 86] width 189 height 18
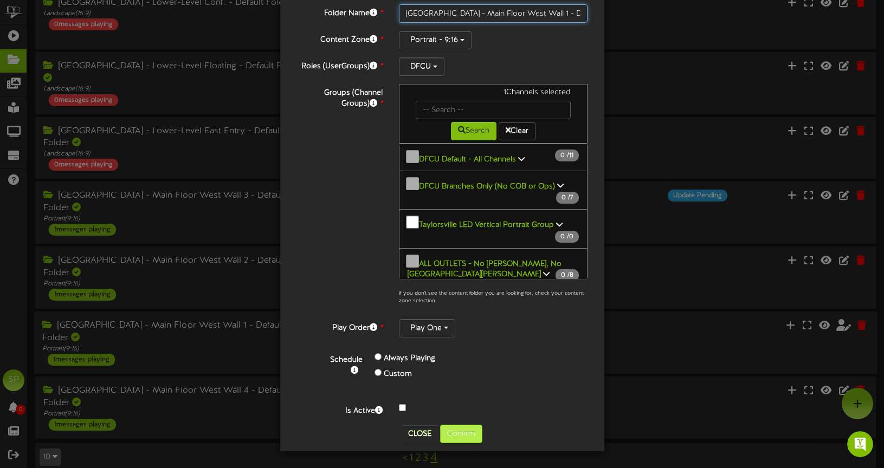
type input "South Temple - Main Floor West Wall 1 - Default Folder"
click at [470, 432] on button "Confirm" at bounding box center [461, 434] width 42 height 18
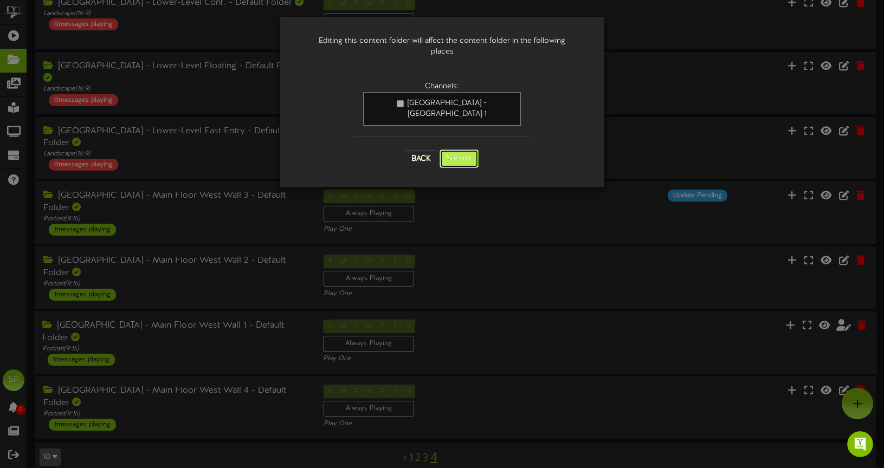
click at [463, 150] on button "Submit" at bounding box center [459, 159] width 39 height 18
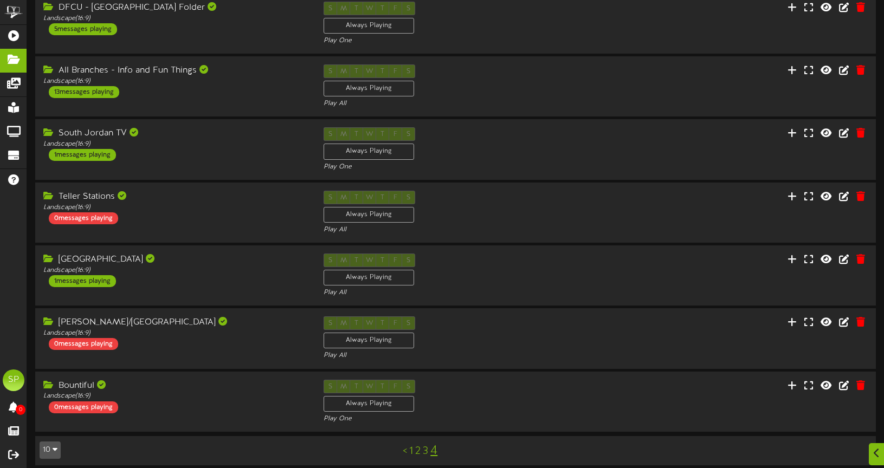
scroll to position [252, 0]
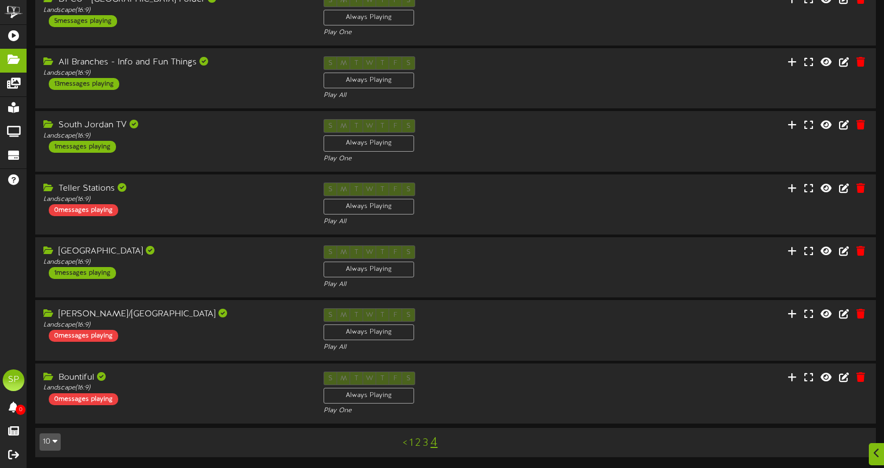
click at [426, 439] on link "3" at bounding box center [425, 443] width 5 height 12
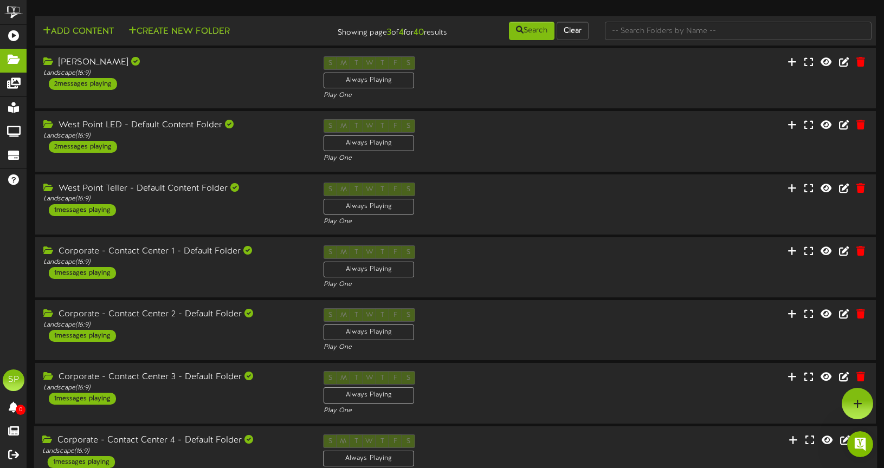
scroll to position [252, 0]
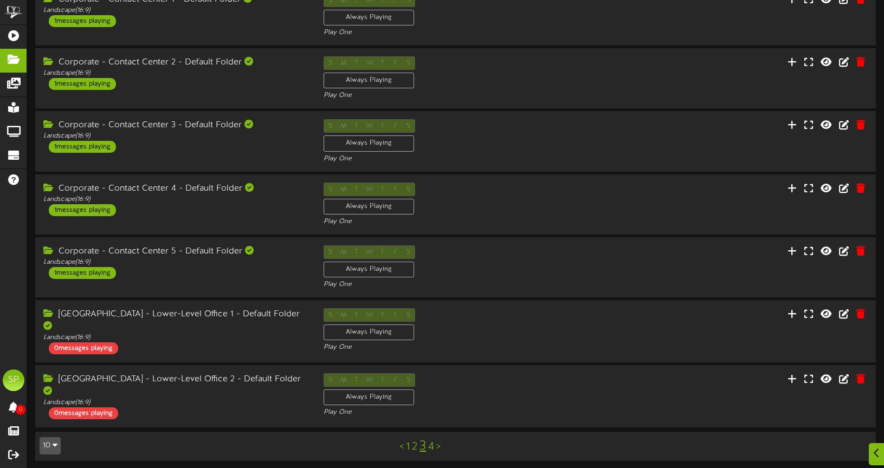
click at [433, 441] on link "4" at bounding box center [431, 447] width 6 height 12
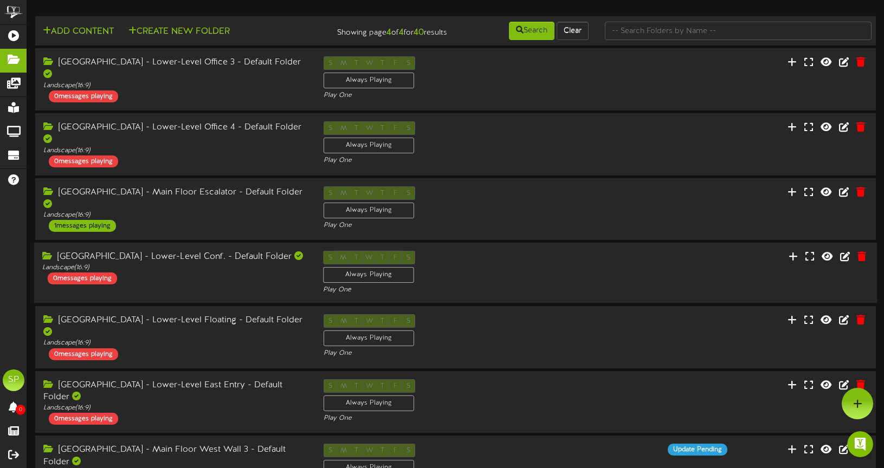
scroll to position [254, 0]
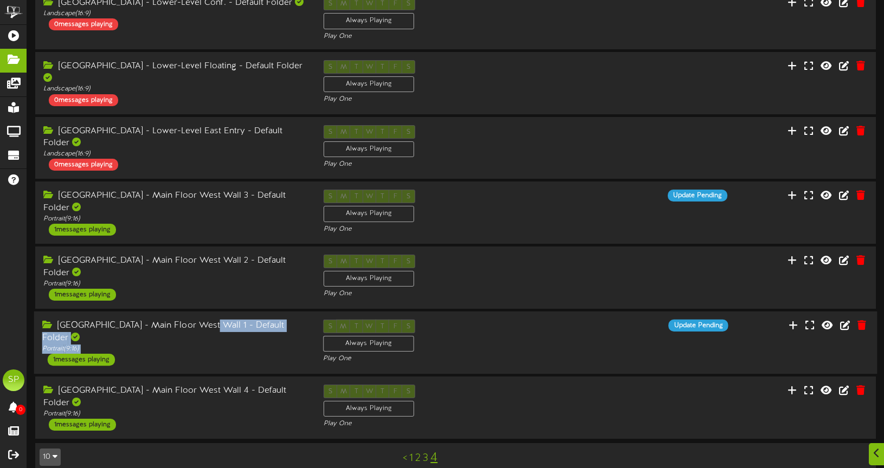
drag, startPoint x: 38, startPoint y: 330, endPoint x: 217, endPoint y: 312, distance: 179.2
click at [212, 320] on div "South Temple - Main Floor West Wall 1 - Default Folder Portrait ( 9:16 ) 1 mess…" at bounding box center [174, 343] width 281 height 46
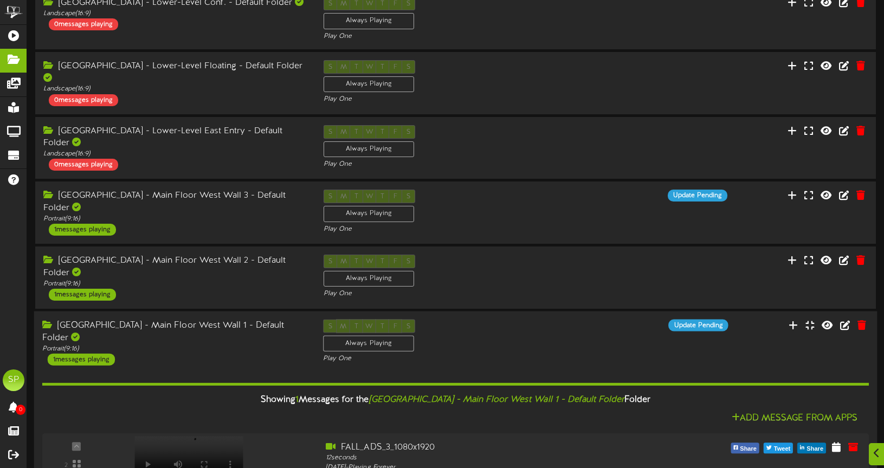
click at [216, 320] on div "South Temple - Main Floor West Wall 1 - Default Folder" at bounding box center [174, 332] width 265 height 25
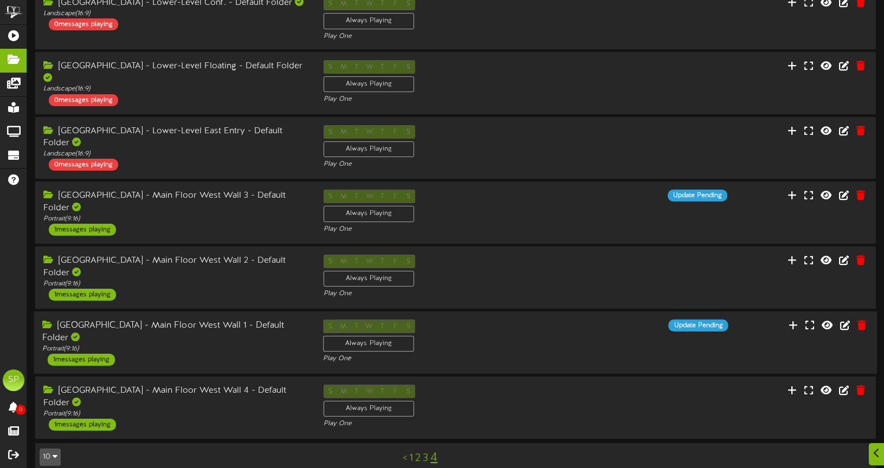
click at [77, 354] on div "1 messages playing" at bounding box center [81, 360] width 67 height 12
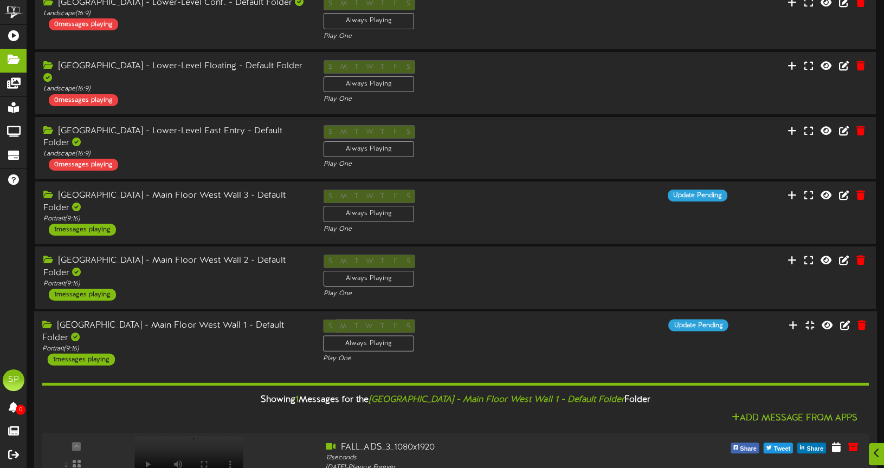
click at [76, 354] on div "1 messages playing" at bounding box center [81, 360] width 67 height 12
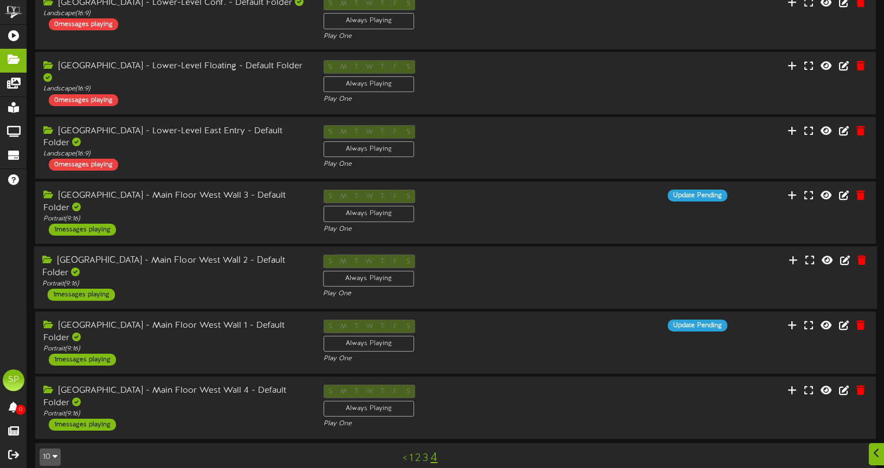
click at [77, 289] on div "1 messages playing" at bounding box center [81, 295] width 67 height 12
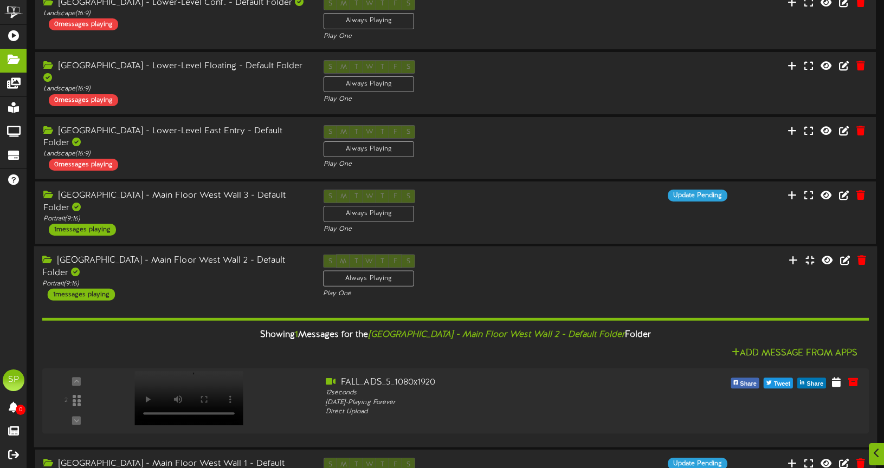
click at [77, 289] on div "1 messages playing" at bounding box center [81, 295] width 67 height 12
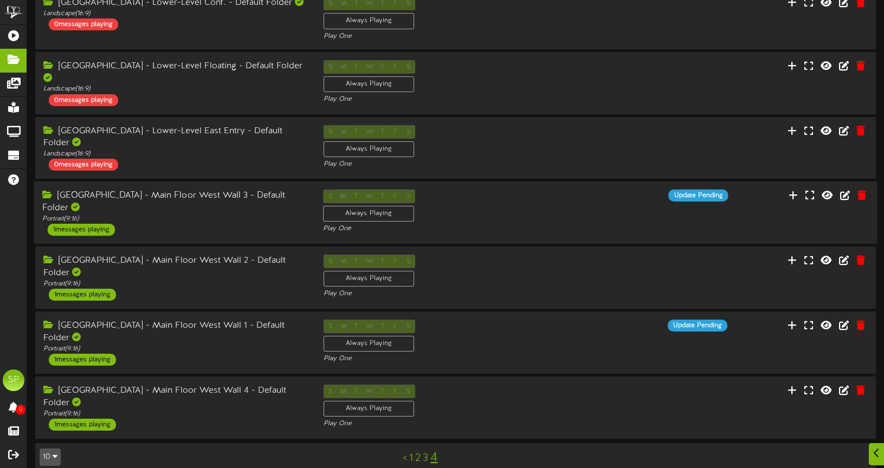
click at [81, 224] on div "1 messages playing" at bounding box center [81, 230] width 67 height 12
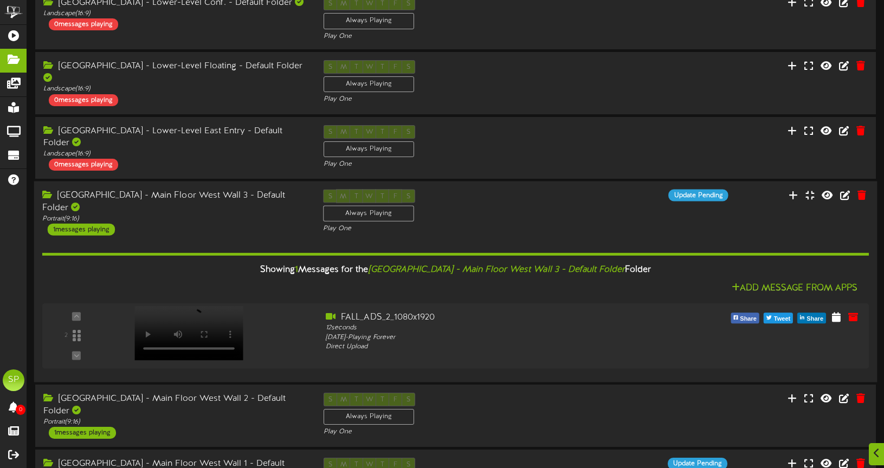
click at [81, 224] on div "1 messages playing" at bounding box center [81, 230] width 67 height 12
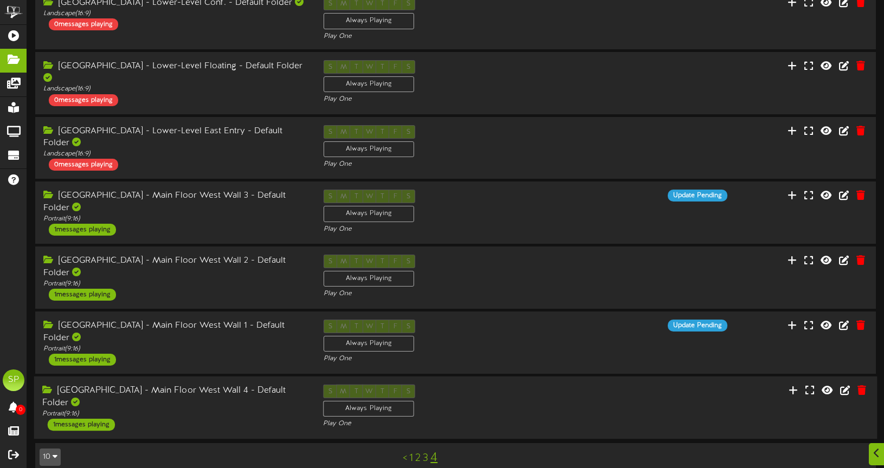
click at [83, 419] on div "1 messages playing" at bounding box center [81, 425] width 67 height 12
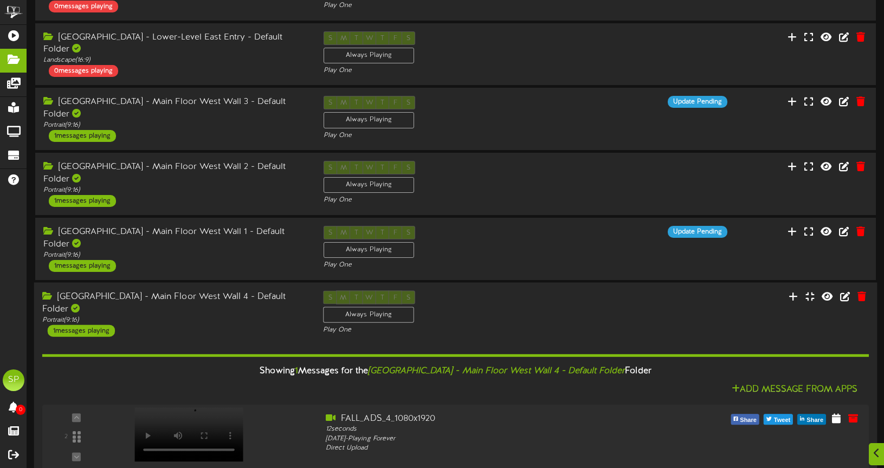
scroll to position [392, 0]
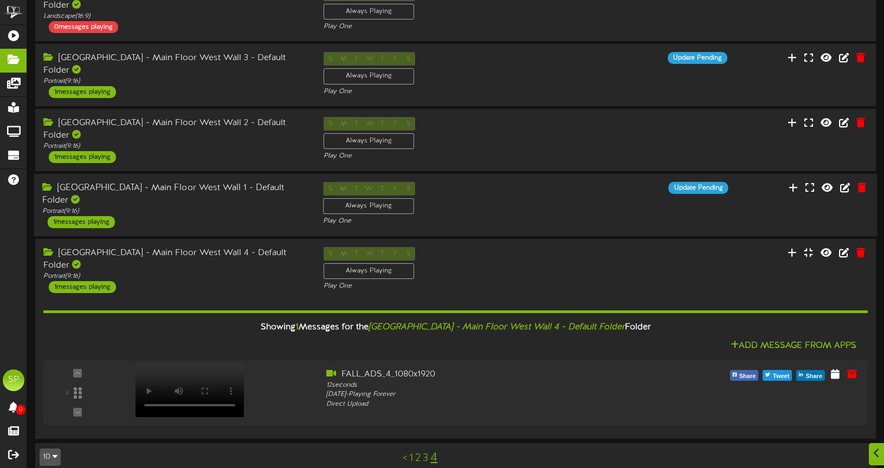
click at [79, 281] on div "1 messages playing" at bounding box center [82, 287] width 67 height 12
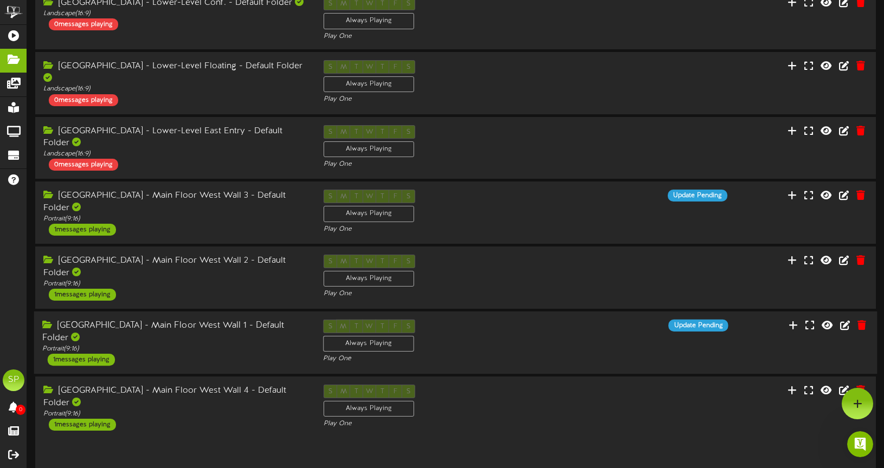
scroll to position [0, 0]
click at [867, 451] on div "Open Intercom Messenger" at bounding box center [859, 443] width 36 height 36
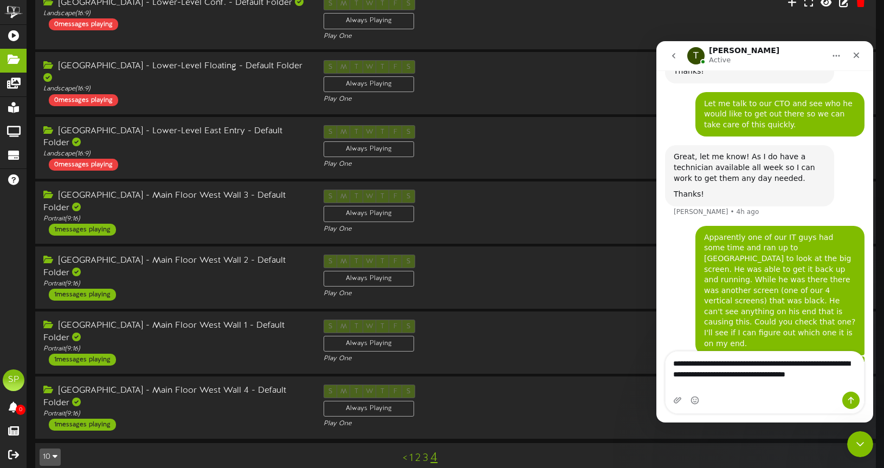
scroll to position [2007, 0]
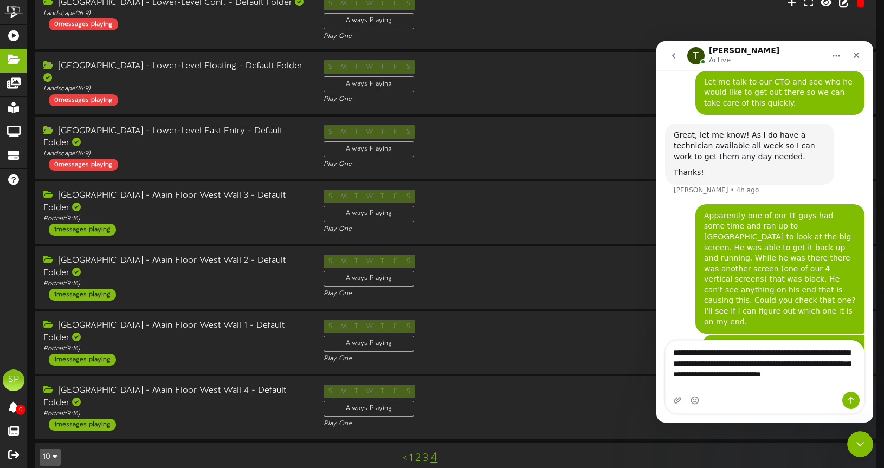
type textarea "**********"
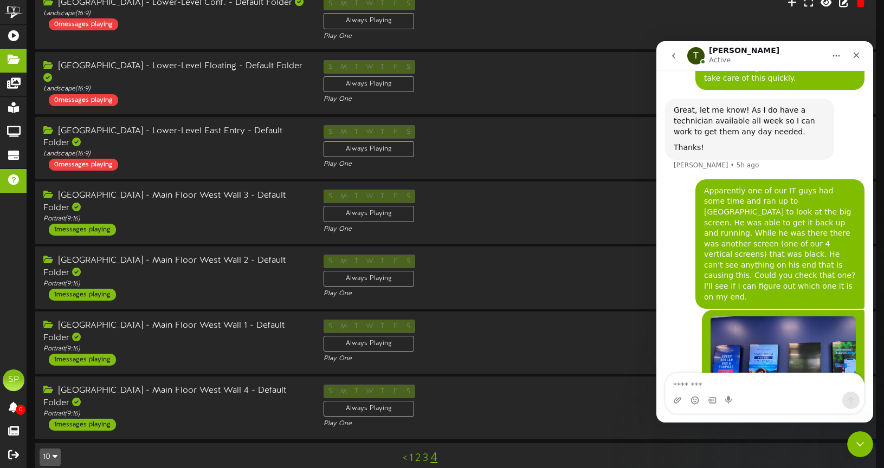
scroll to position [2041, 0]
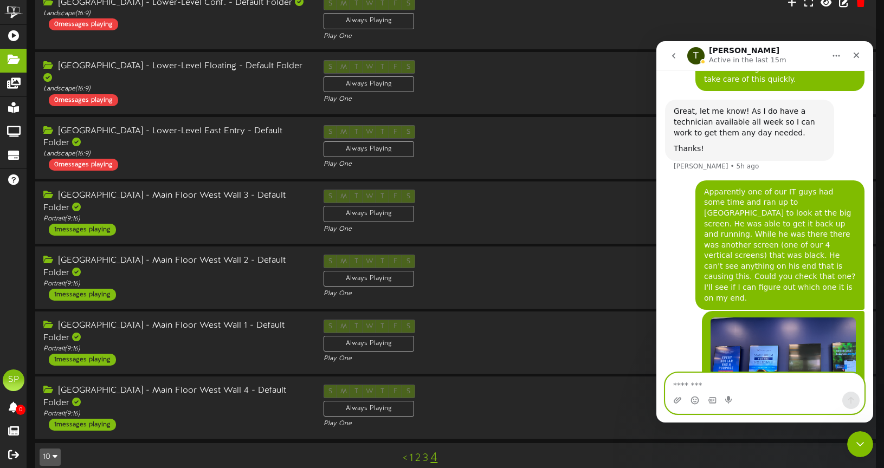
click at [711, 384] on textarea "Message…" at bounding box center [765, 382] width 198 height 18
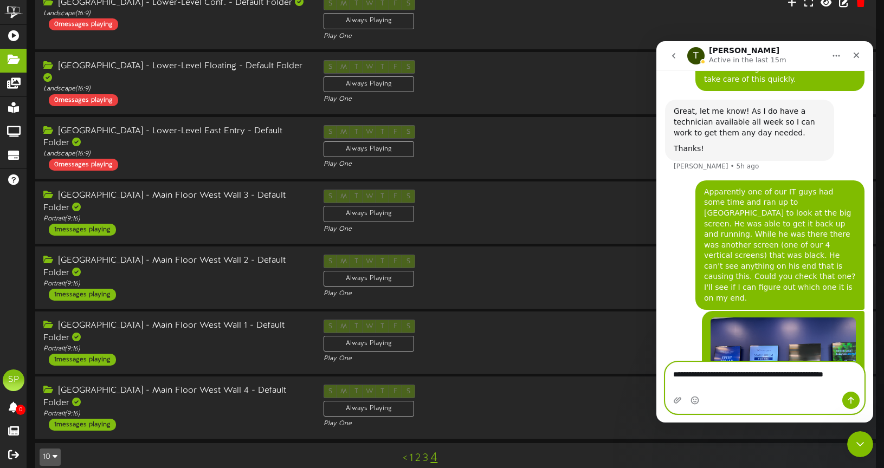
scroll to position [2052, 0]
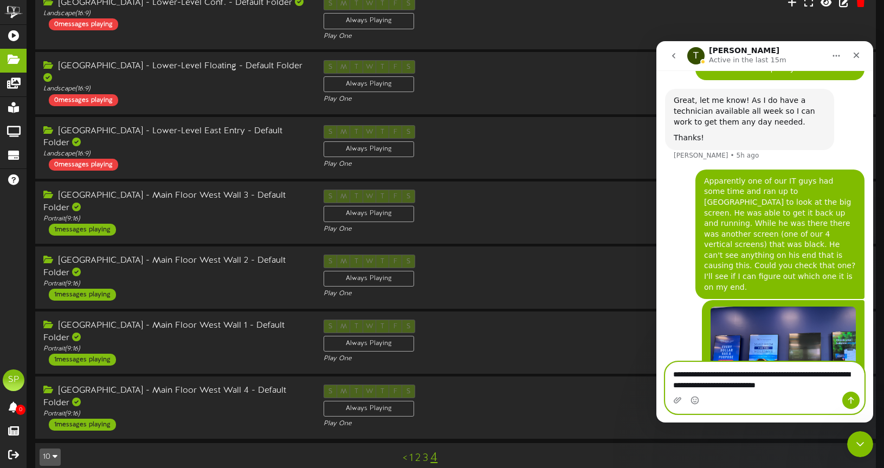
paste textarea "**********"
type textarea "**********"
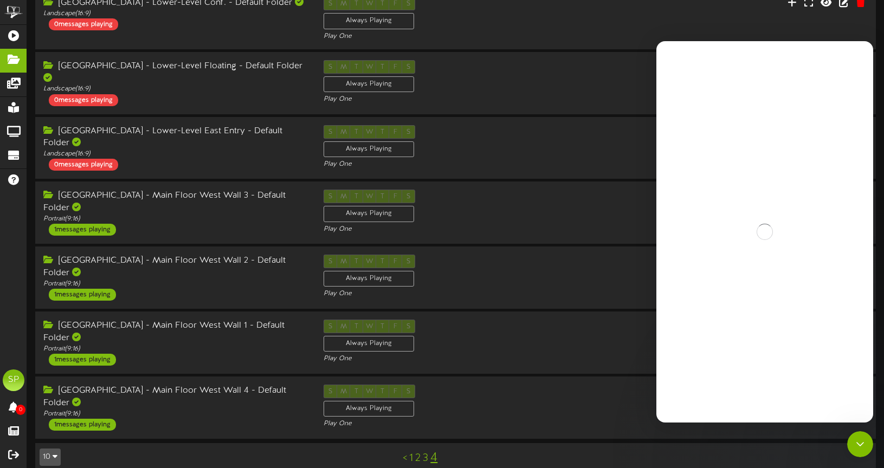
scroll to position [0, 0]
